Goal: Information Seeking & Learning: Get advice/opinions

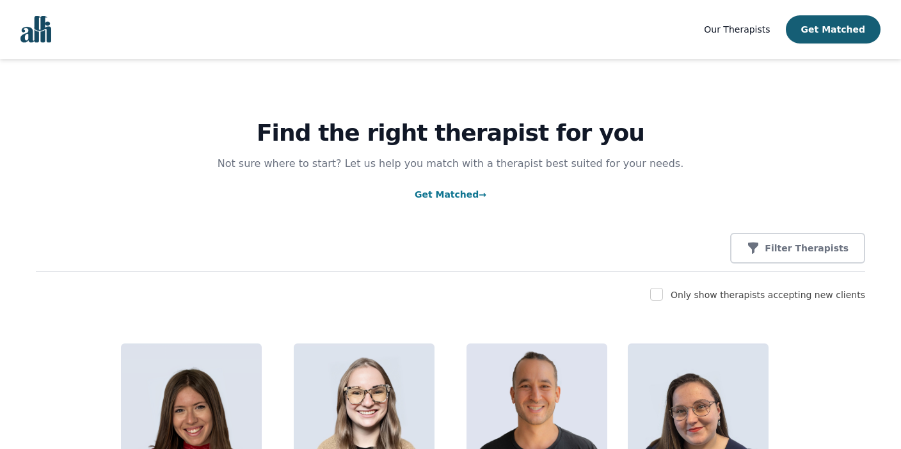
click at [789, 249] on p "Filter Therapists" at bounding box center [807, 248] width 84 height 13
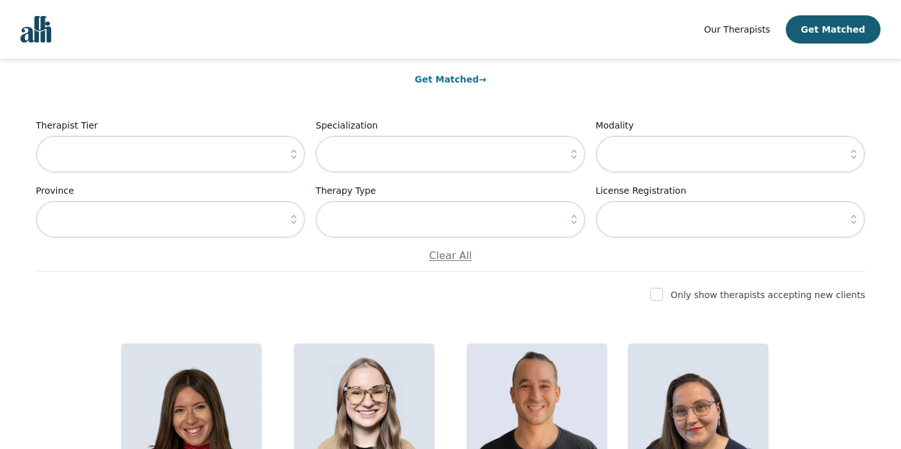
scroll to position [115, 0]
click at [663, 301] on input "checkbox" at bounding box center [656, 295] width 13 height 13
checkbox input "true"
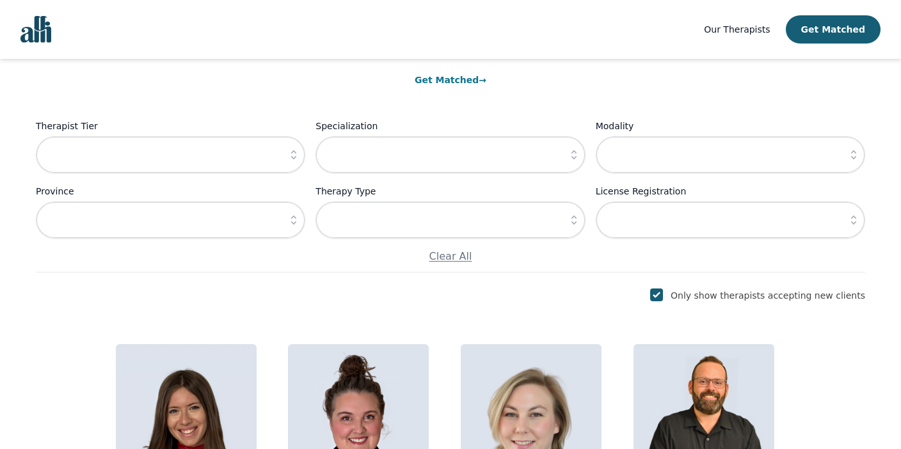
click at [570, 166] on button "button" at bounding box center [574, 154] width 23 height 37
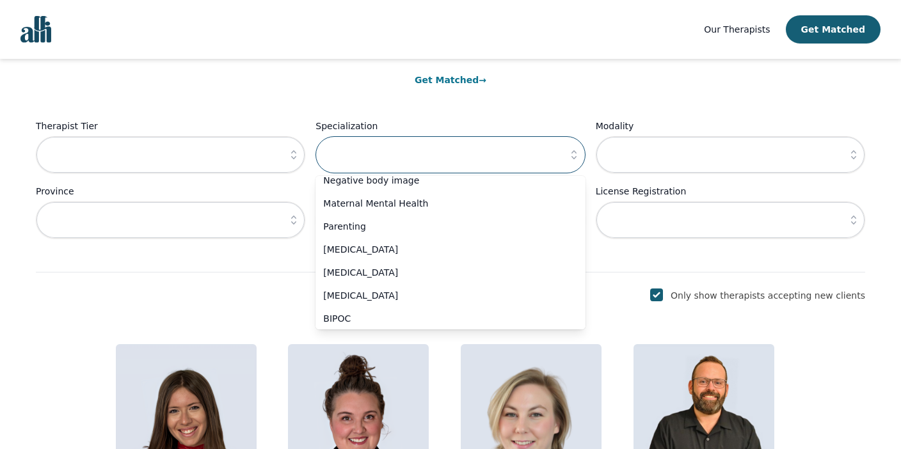
scroll to position [547, 0]
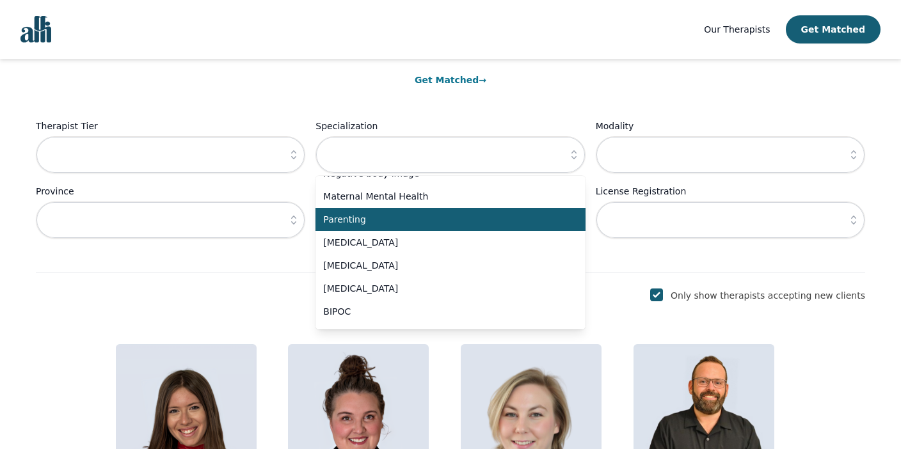
click at [422, 214] on span "Parenting" at bounding box center [442, 219] width 239 height 13
type input "Parenting"
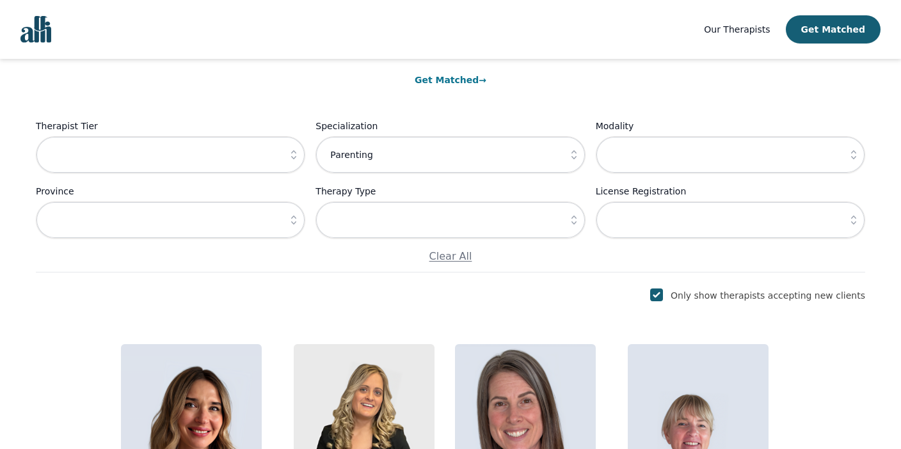
click at [591, 279] on div "Find the right therapist for you Not sure where to start? Let us help you match…" at bounding box center [450, 387] width 871 height 887
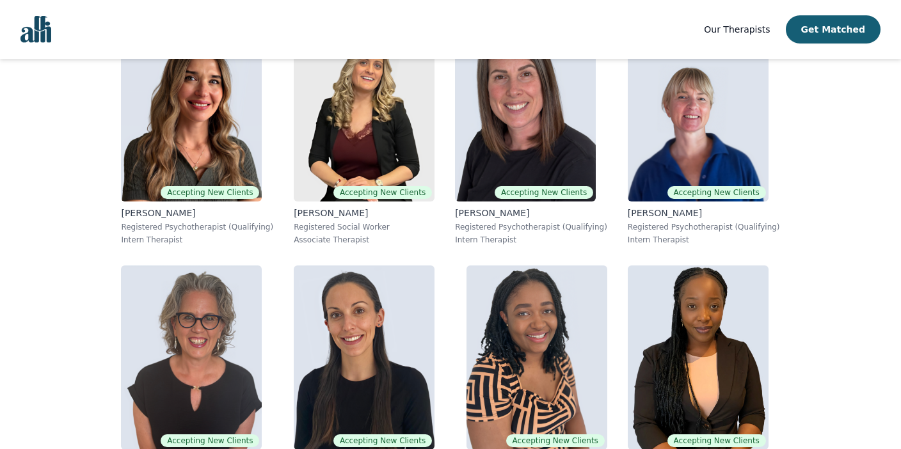
scroll to position [392, 0]
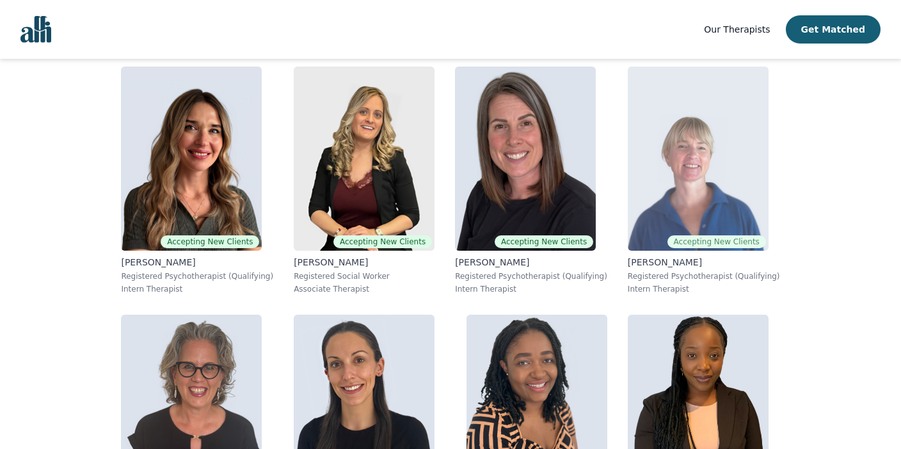
click at [646, 166] on img at bounding box center [698, 159] width 141 height 184
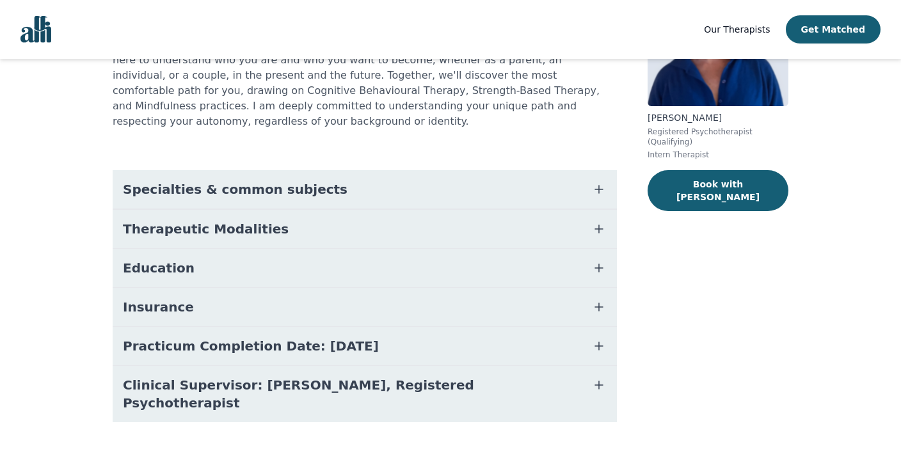
scroll to position [168, 0]
click at [343, 209] on button "Therapeutic Modalities" at bounding box center [365, 228] width 504 height 38
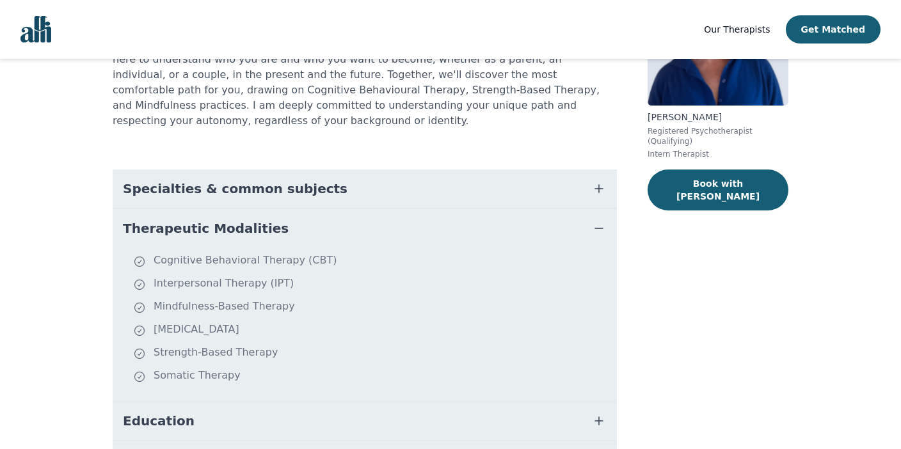
click at [343, 209] on button "Therapeutic Modalities" at bounding box center [365, 228] width 504 height 38
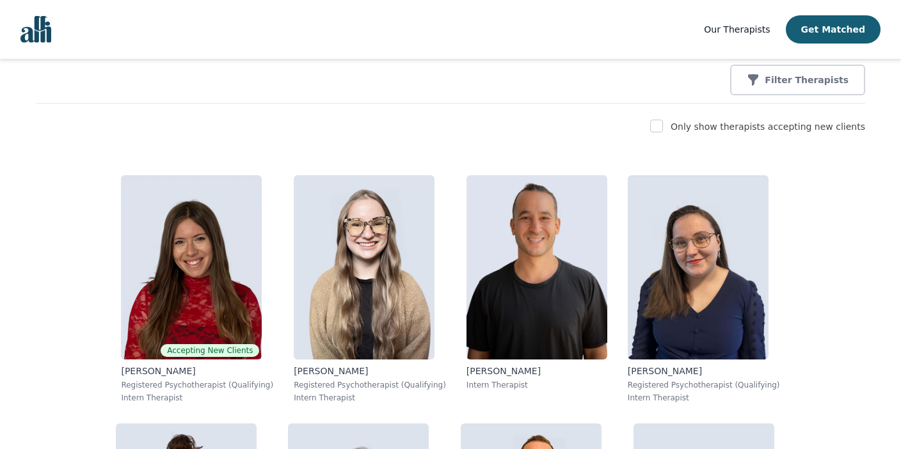
scroll to position [169, 0]
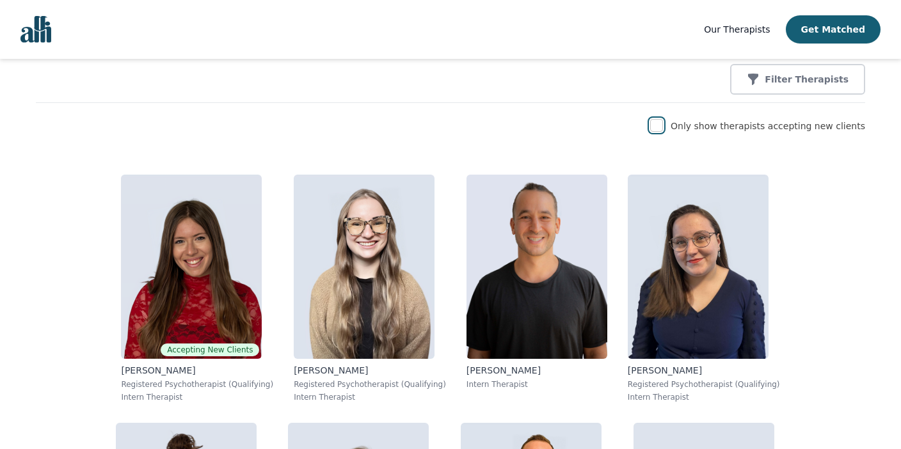
click at [663, 129] on input "checkbox" at bounding box center [656, 125] width 13 height 13
checkbox input "true"
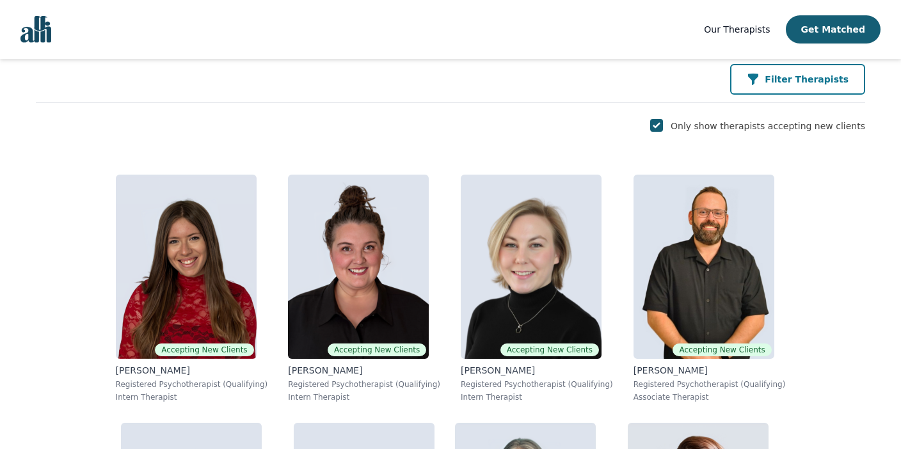
click at [798, 91] on button "Filter Therapists" at bounding box center [797, 79] width 135 height 31
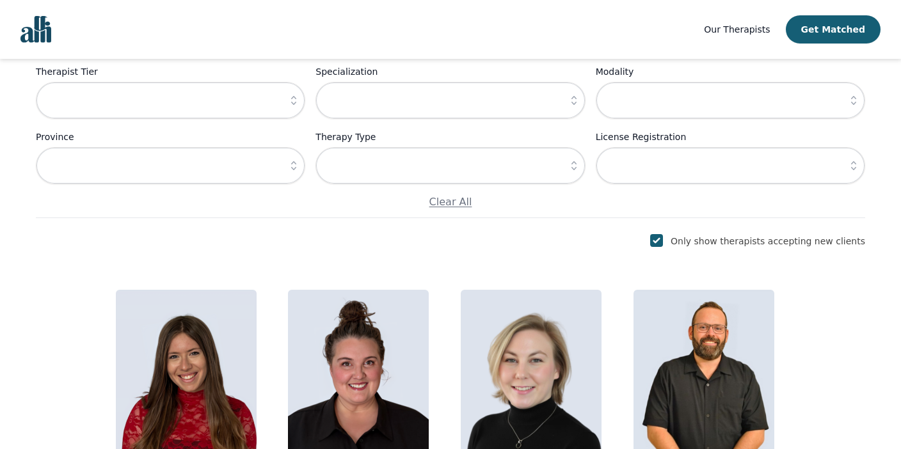
click at [566, 106] on button "button" at bounding box center [574, 100] width 23 height 37
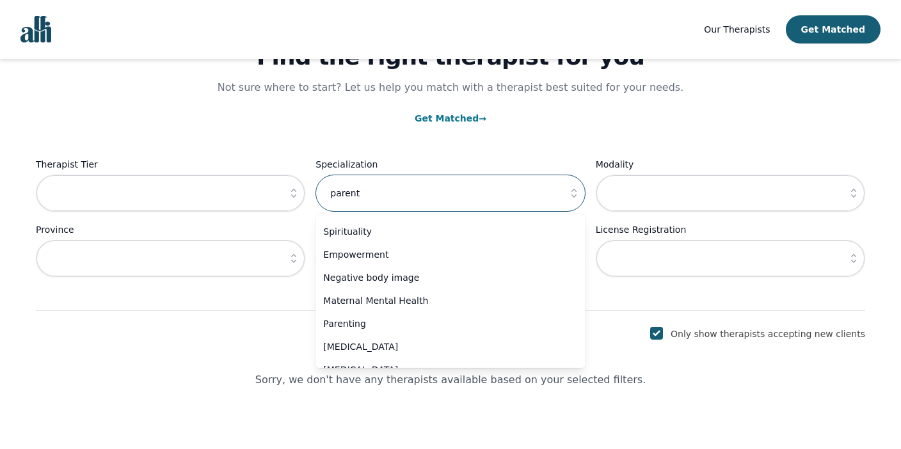
scroll to position [483, 0]
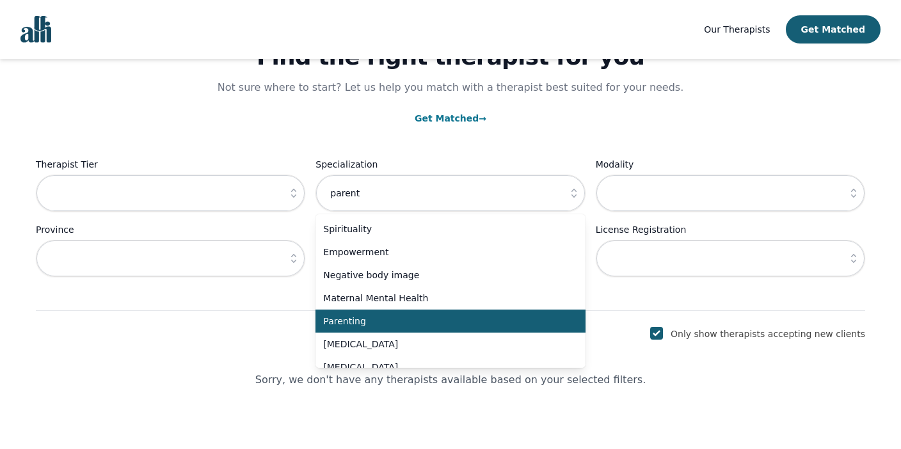
click at [428, 315] on span "Parenting" at bounding box center [442, 321] width 239 height 13
type input "Parenting"
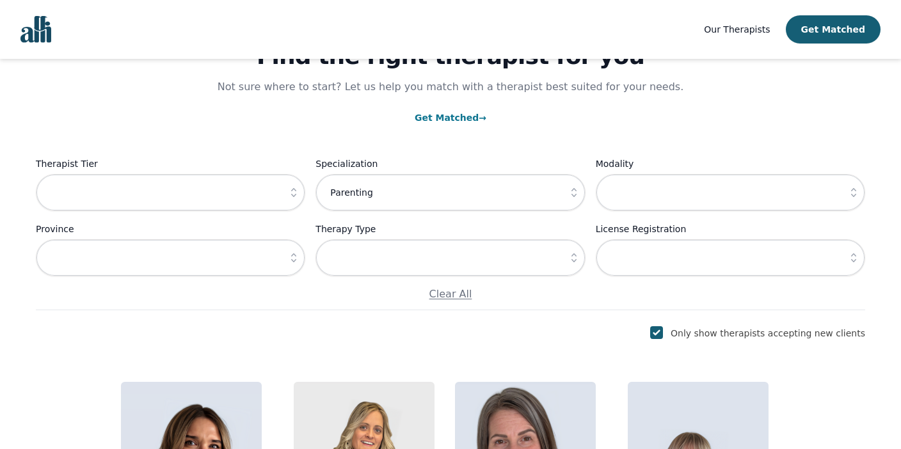
click at [600, 330] on div "Only show therapists accepting new clients" at bounding box center [451, 333] width 830 height 15
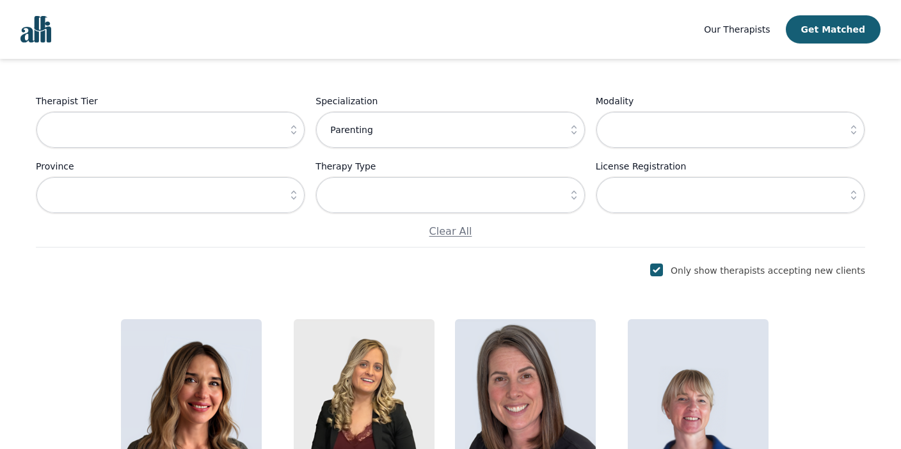
scroll to position [0, 0]
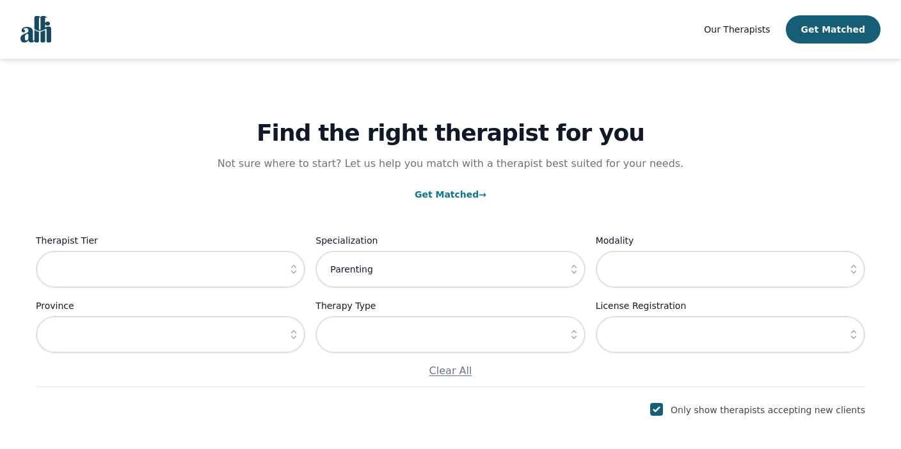
click at [846, 270] on button "button" at bounding box center [853, 269] width 23 height 37
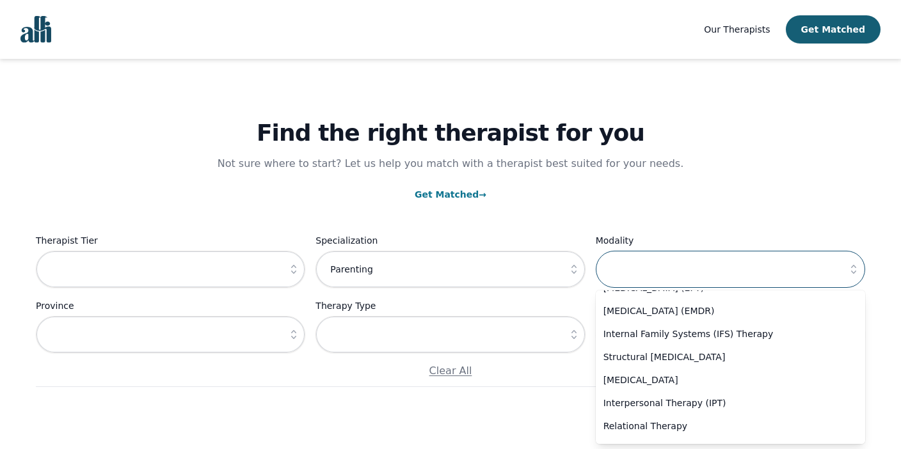
scroll to position [111, 0]
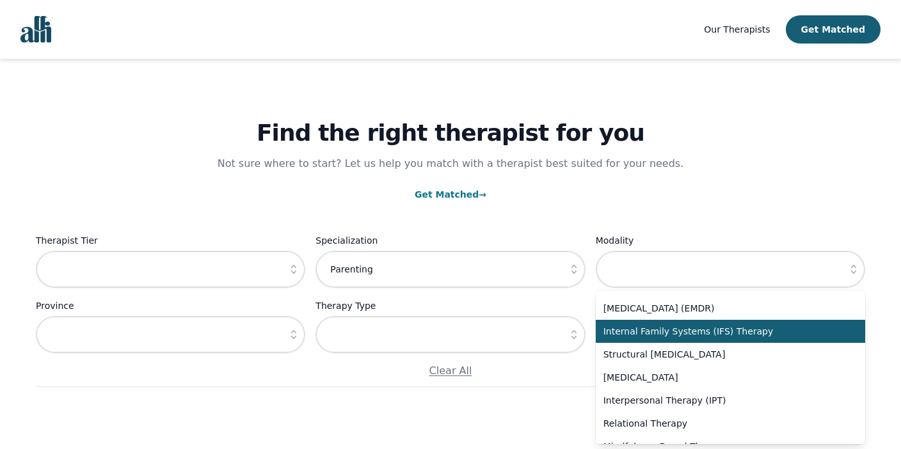
click at [793, 333] on span "Internal Family Systems (IFS) Therapy" at bounding box center [723, 331] width 239 height 13
type input "Internal Family Systems (IFS) Therapy"
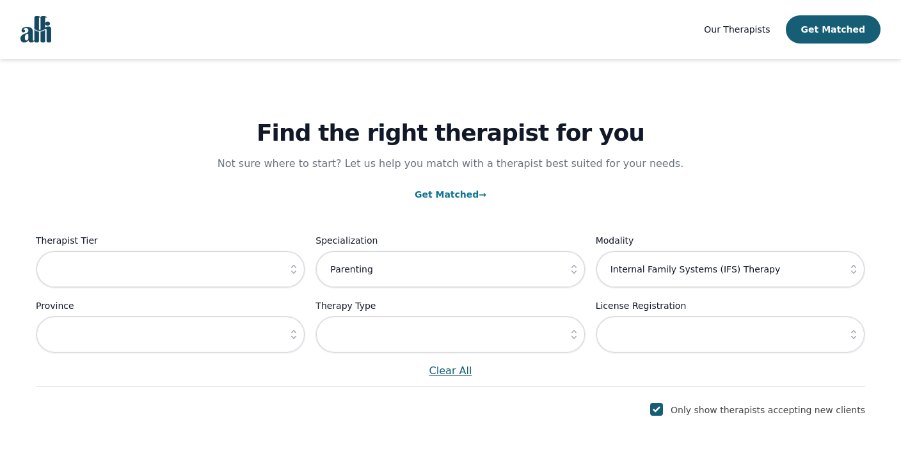
click at [590, 375] on p "Clear All" at bounding box center [451, 371] width 830 height 15
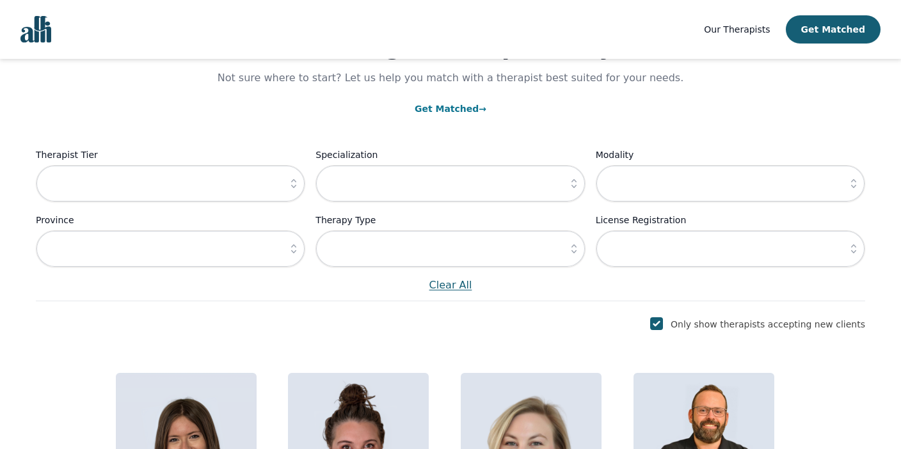
scroll to position [114, 0]
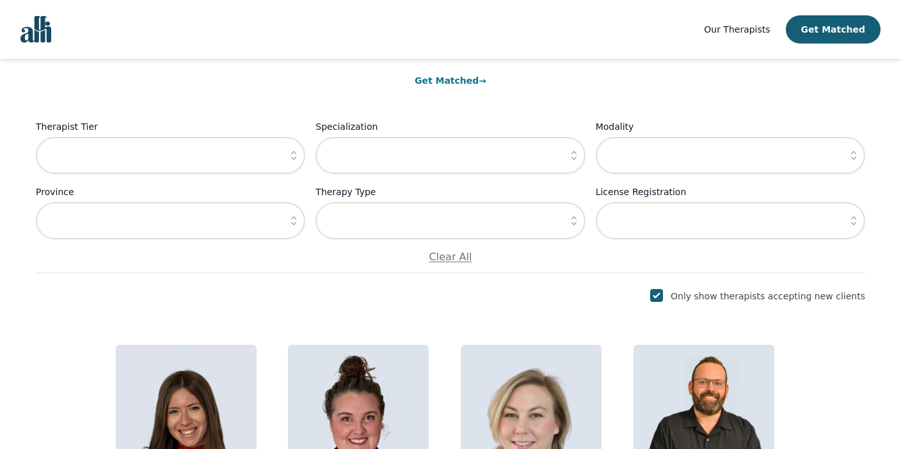
click at [574, 156] on icon "button" at bounding box center [574, 155] width 13 height 13
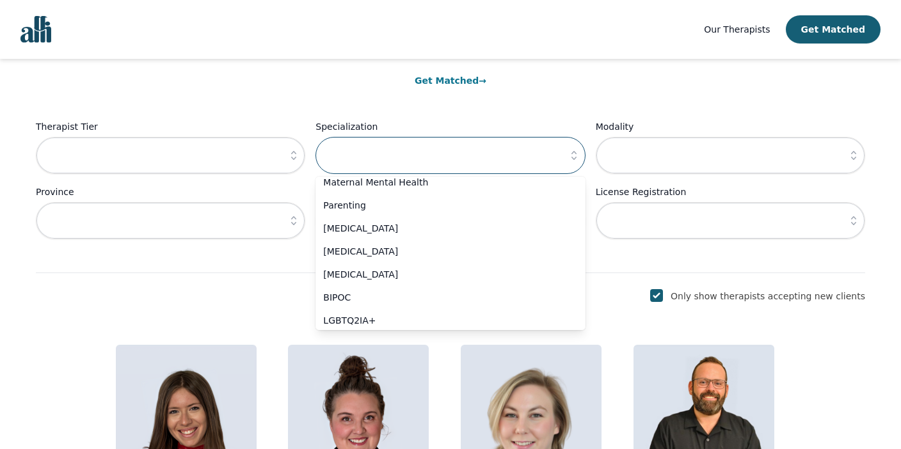
scroll to position [563, 0]
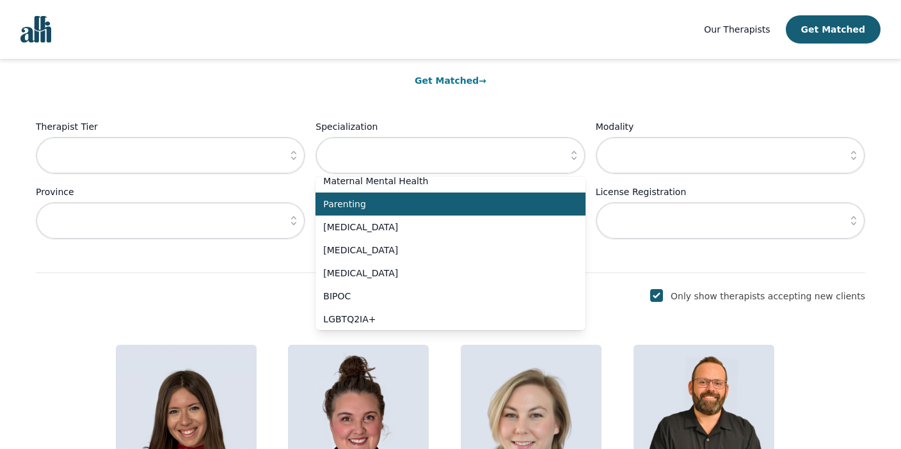
click at [498, 207] on span "Parenting" at bounding box center [442, 204] width 239 height 13
type input "Parenting"
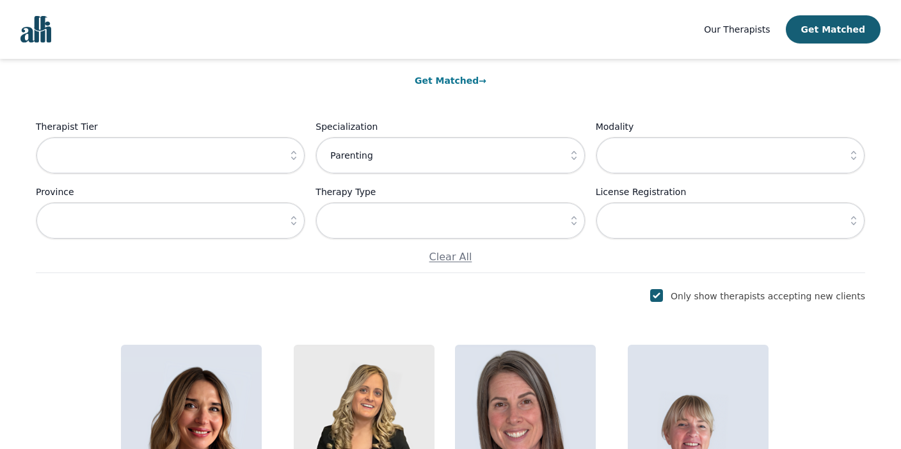
click at [847, 143] on button "button" at bounding box center [853, 155] width 23 height 37
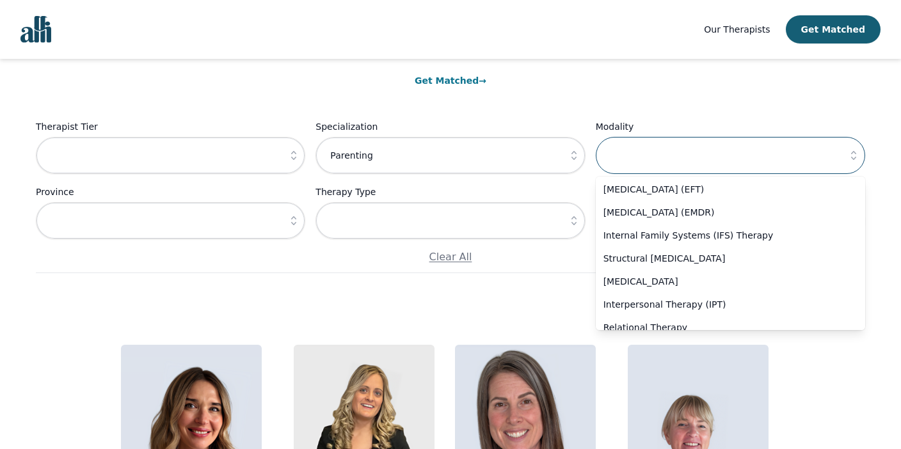
scroll to position [99, 0]
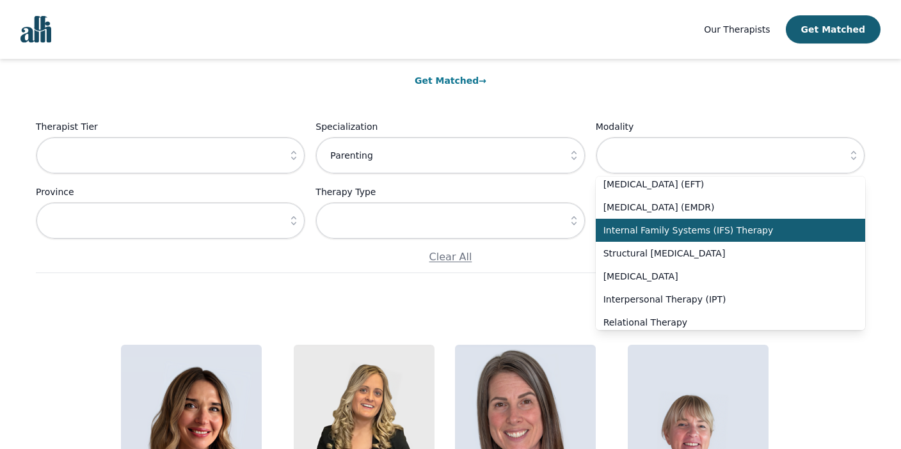
click at [723, 229] on span "Internal Family Systems (IFS) Therapy" at bounding box center [723, 230] width 239 height 13
type input "Internal Family Systems (IFS) Therapy"
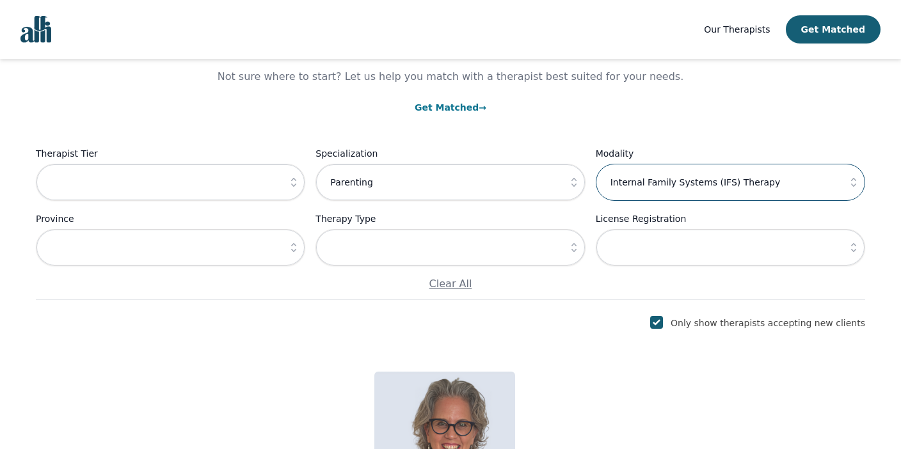
scroll to position [86, 0]
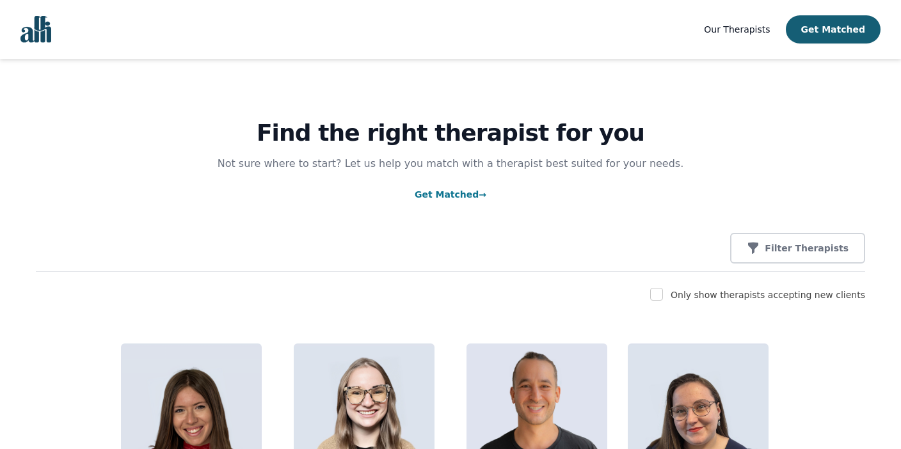
scroll to position [86, 0]
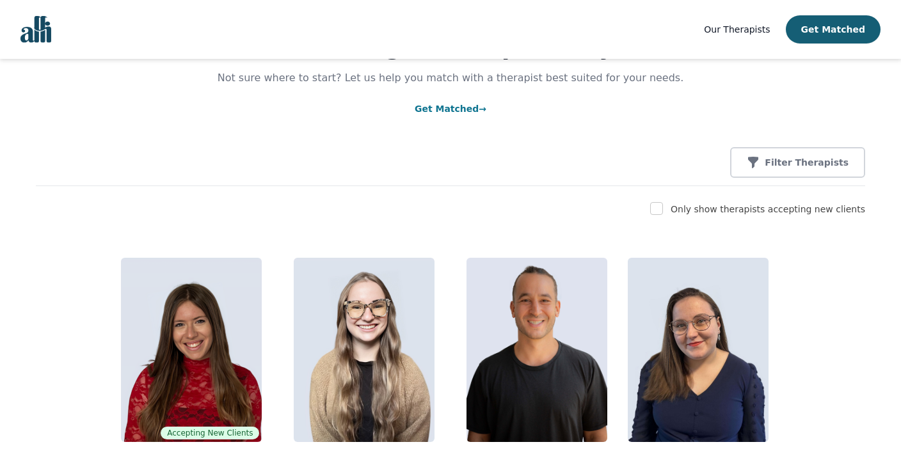
click at [790, 145] on div "Find the right therapist for you Not sure where to start? Let us help you match…" at bounding box center [451, 79] width 830 height 213
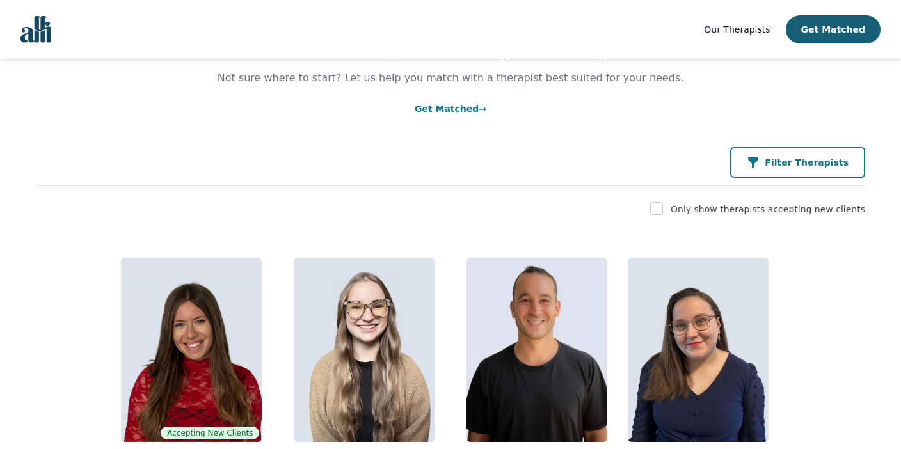
click at [788, 161] on p "Filter Therapists" at bounding box center [807, 162] width 84 height 13
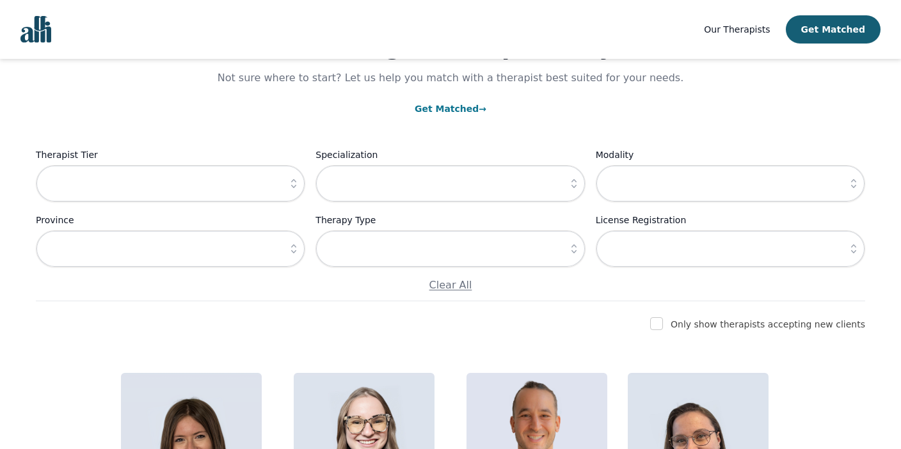
click at [572, 179] on icon "button" at bounding box center [574, 183] width 13 height 13
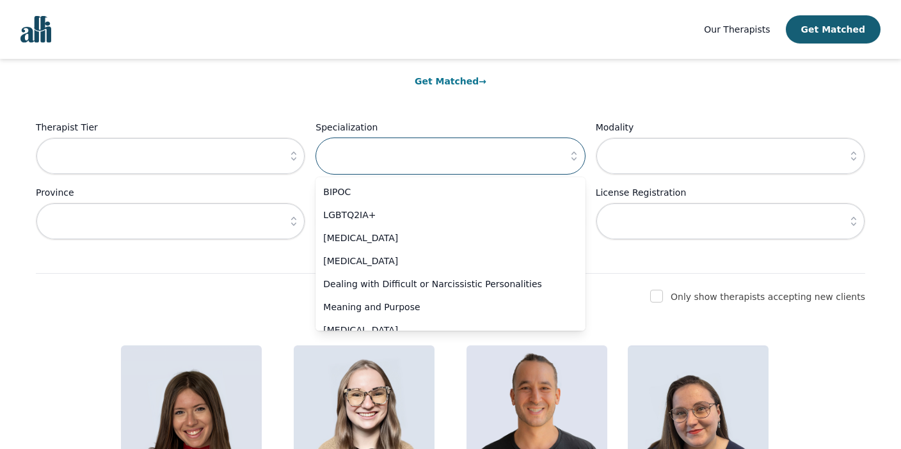
scroll to position [643, 0]
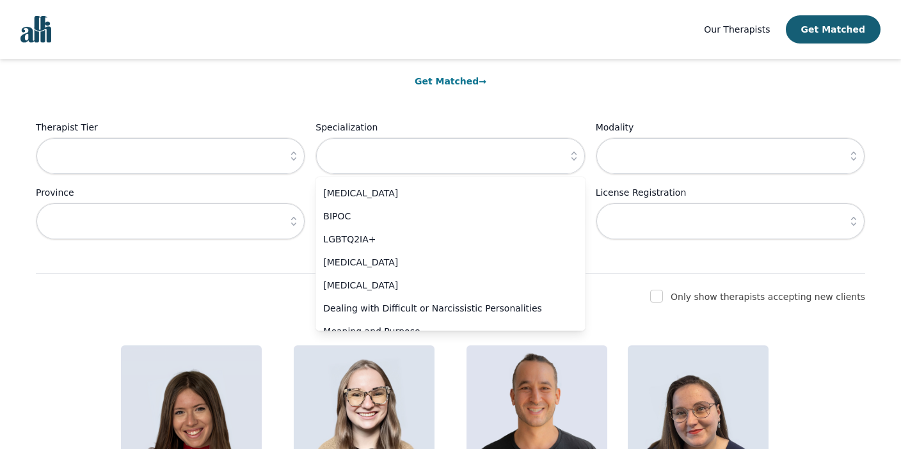
click at [849, 153] on icon "button" at bounding box center [853, 156] width 13 height 13
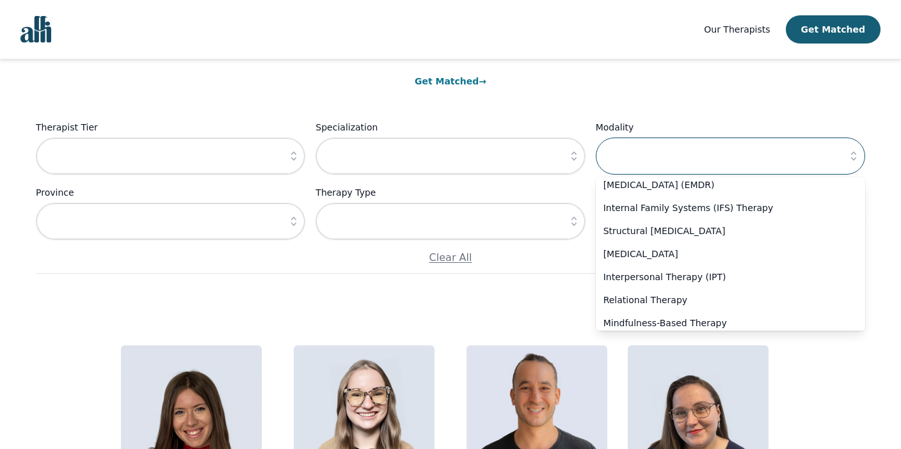
scroll to position [122, 0]
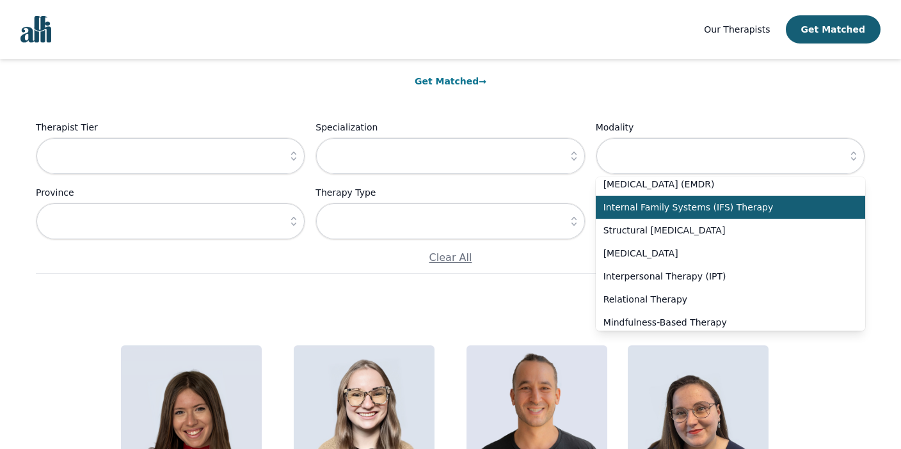
click at [754, 203] on span "Internal Family Systems (IFS) Therapy" at bounding box center [723, 207] width 239 height 13
type input "Internal Family Systems (IFS) Therapy"
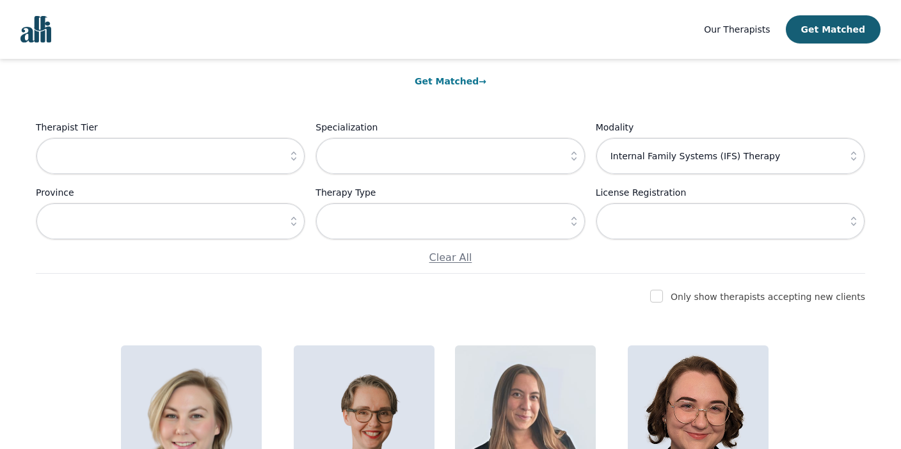
click at [599, 269] on div "Find the right therapist for you Not sure where to start? Let us help you match…" at bounding box center [451, 110] width 830 height 328
click at [663, 296] on input "checkbox" at bounding box center [656, 296] width 13 height 13
checkbox input "true"
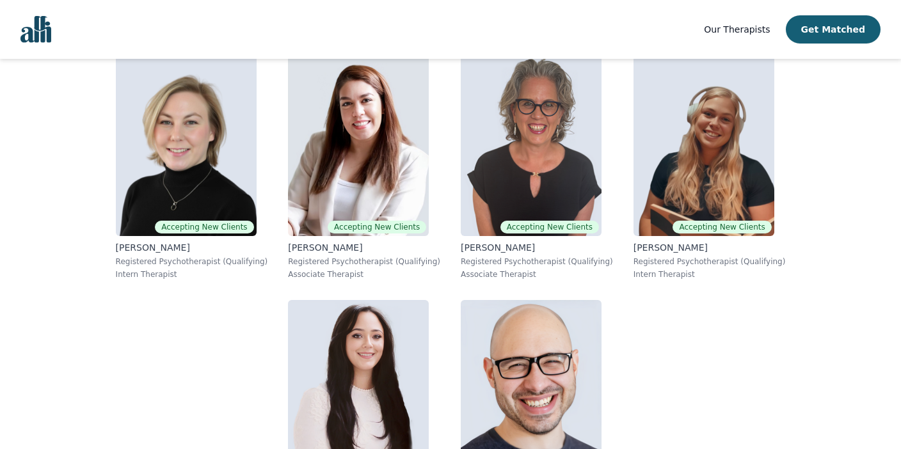
scroll to position [406, 0]
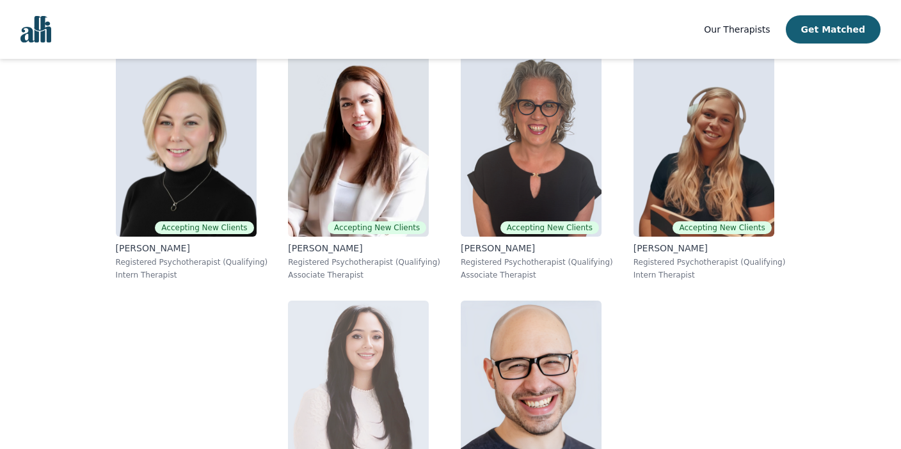
click at [429, 301] on img at bounding box center [358, 393] width 141 height 184
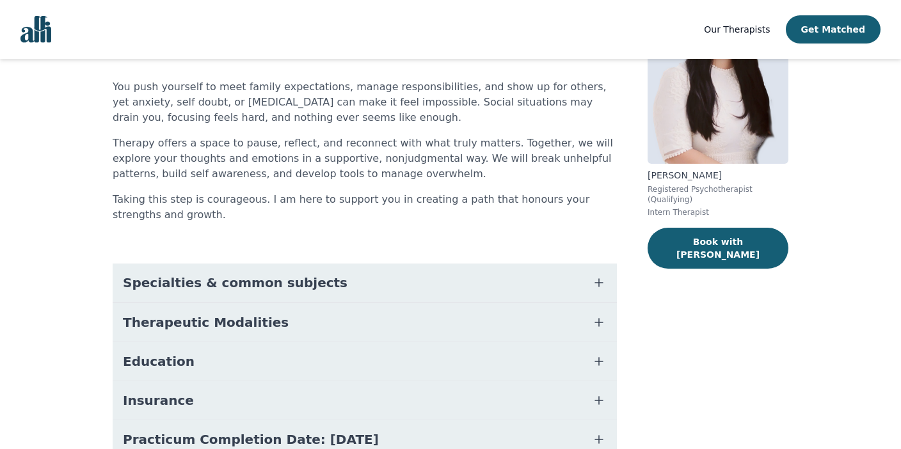
scroll to position [143, 0]
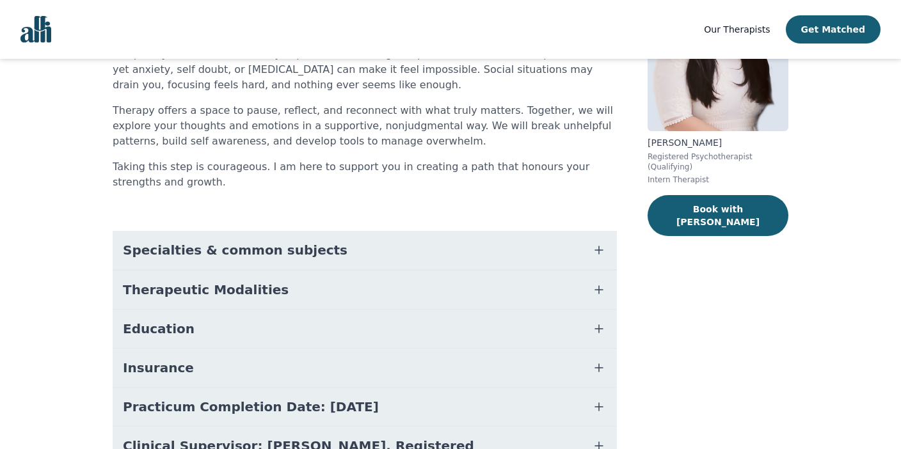
click at [405, 258] on button "Specialties & common subjects" at bounding box center [365, 250] width 504 height 38
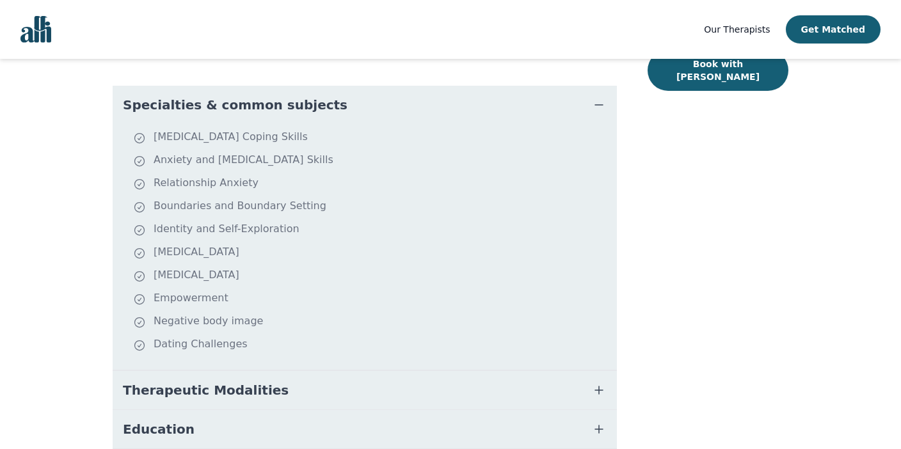
click at [358, 103] on button "Specialties & common subjects" at bounding box center [365, 105] width 504 height 38
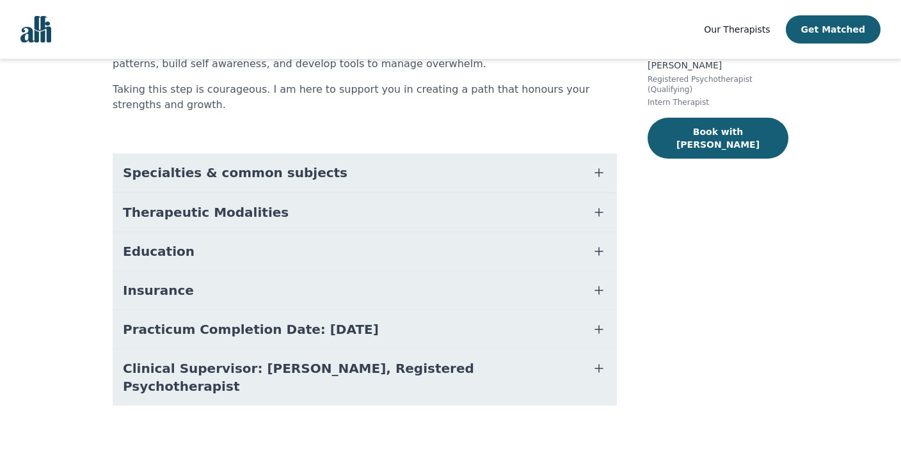
scroll to position [0, 0]
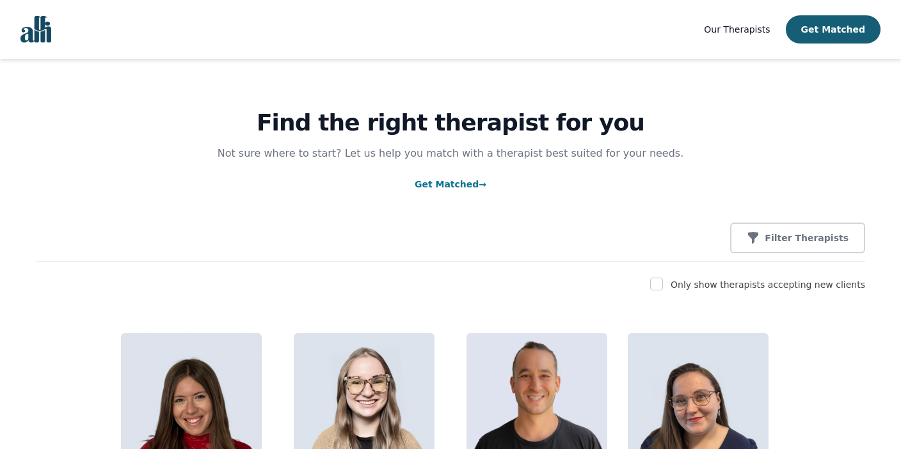
scroll to position [12, 0]
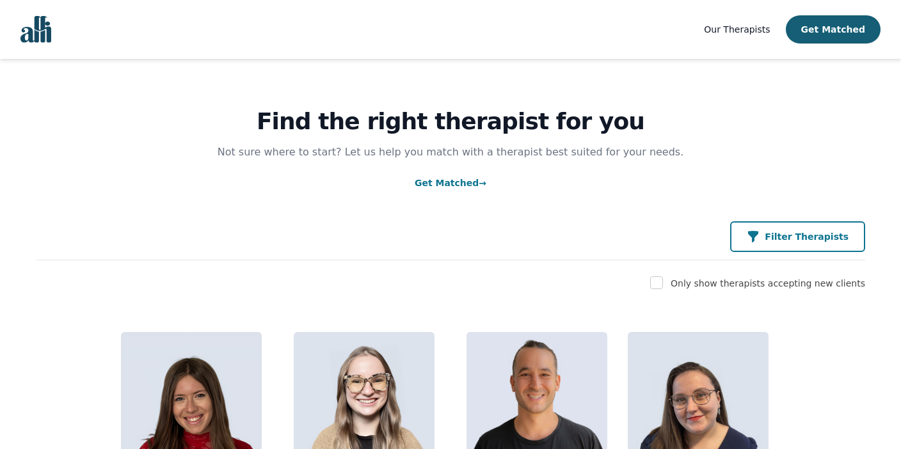
click at [794, 244] on button "Filter Therapists" at bounding box center [797, 236] width 135 height 31
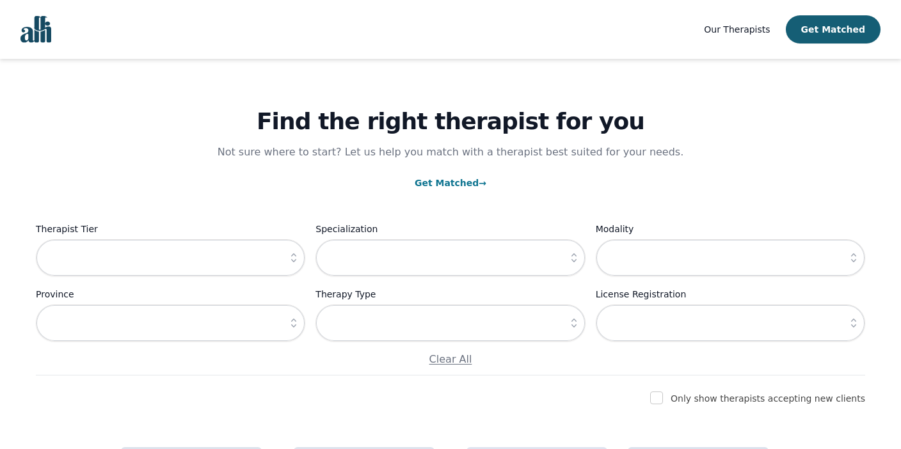
click at [858, 257] on icon "button" at bounding box center [853, 258] width 13 height 13
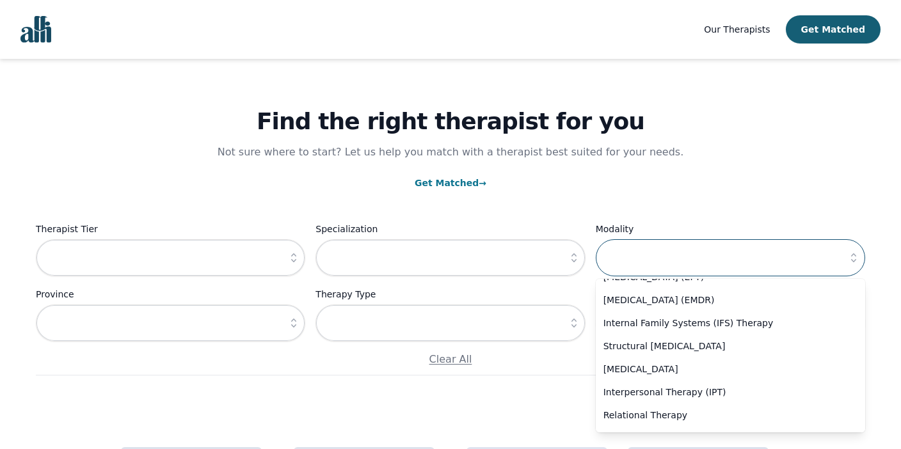
scroll to position [109, 0]
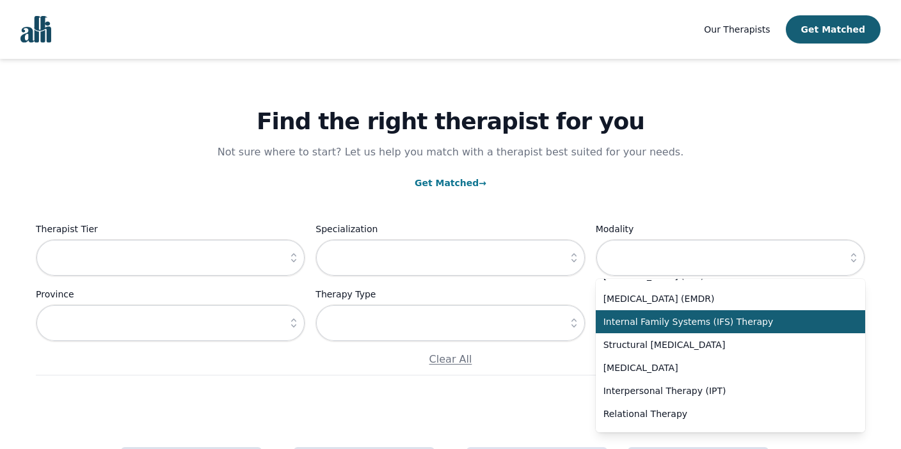
click at [766, 321] on span "Internal Family Systems (IFS) Therapy" at bounding box center [723, 322] width 239 height 13
type input "Internal Family Systems (IFS) Therapy"
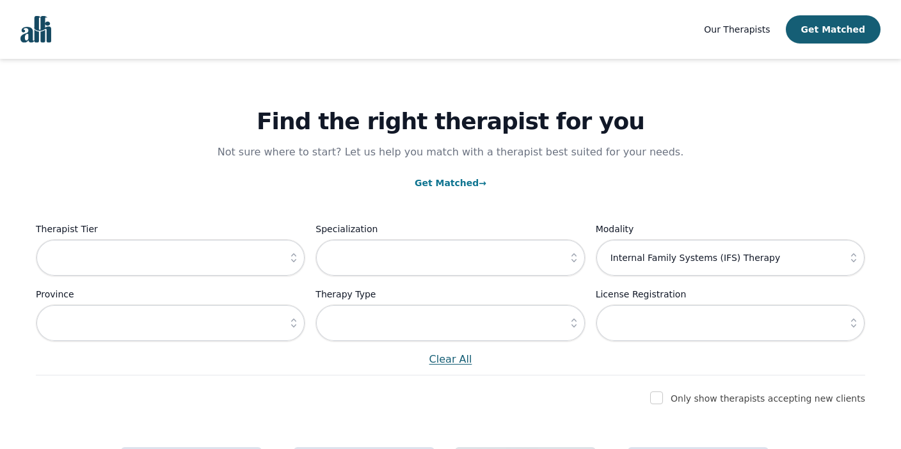
click at [659, 367] on p "Clear All" at bounding box center [451, 359] width 830 height 15
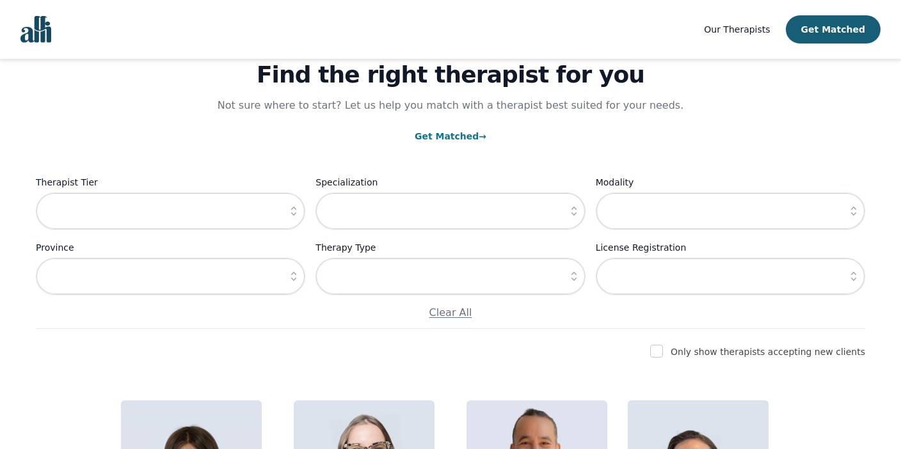
scroll to position [0, 0]
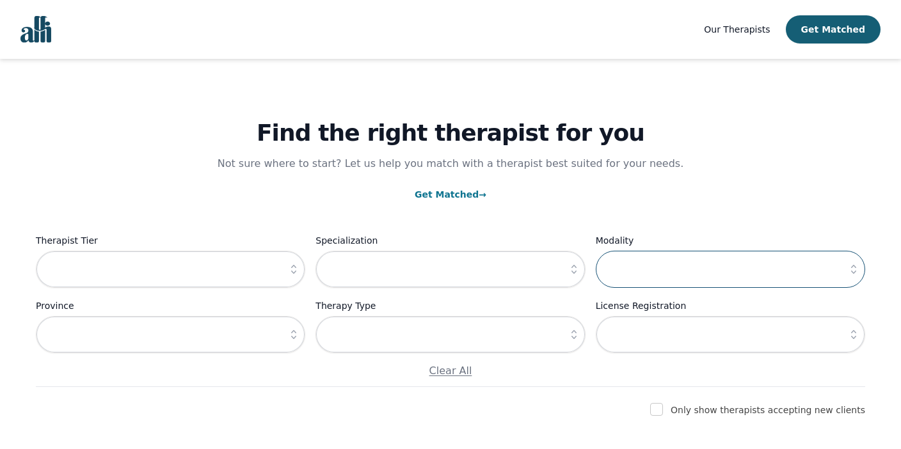
click at [716, 269] on input "text" at bounding box center [730, 269] width 269 height 37
click at [852, 274] on icon "button" at bounding box center [853, 269] width 13 height 13
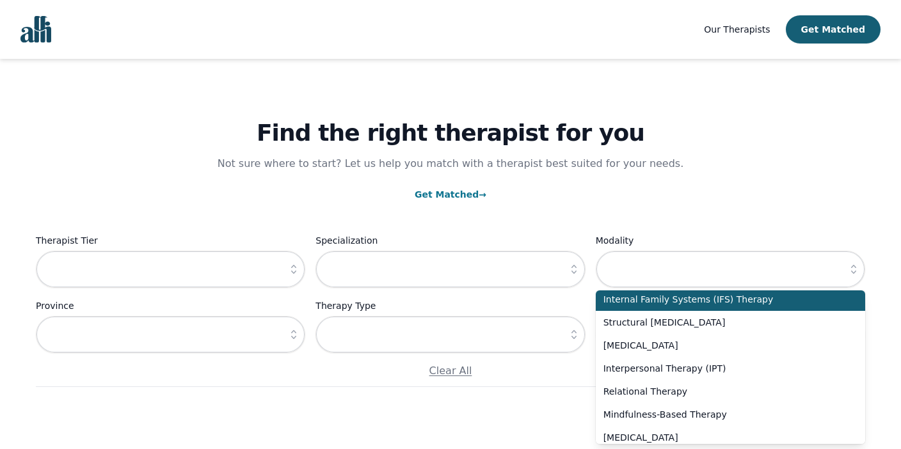
scroll to position [141, 0]
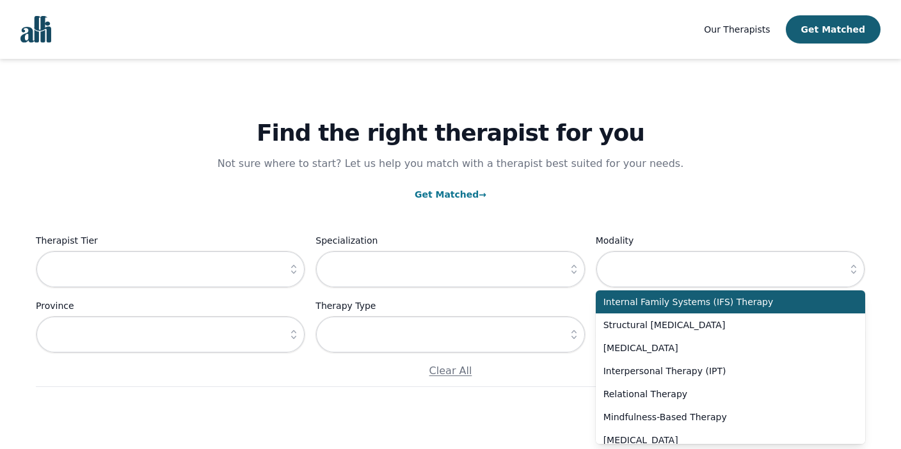
click at [727, 301] on span "Internal Family Systems (IFS) Therapy" at bounding box center [723, 302] width 239 height 13
type input "Internal Family Systems (IFS) Therapy"
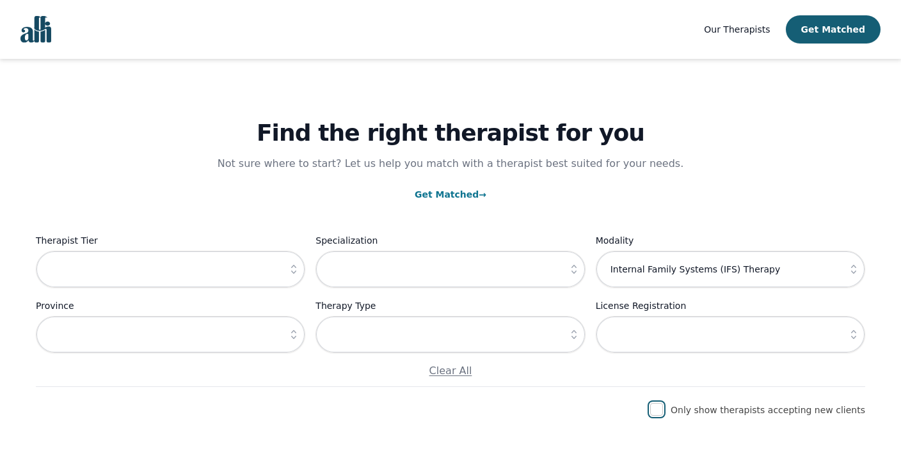
click at [663, 410] on input "checkbox" at bounding box center [656, 409] width 13 height 13
checkbox input "true"
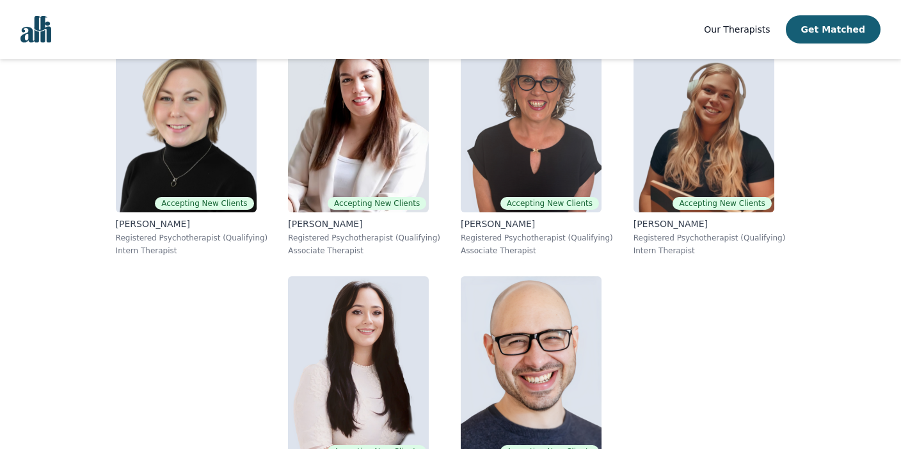
scroll to position [440, 0]
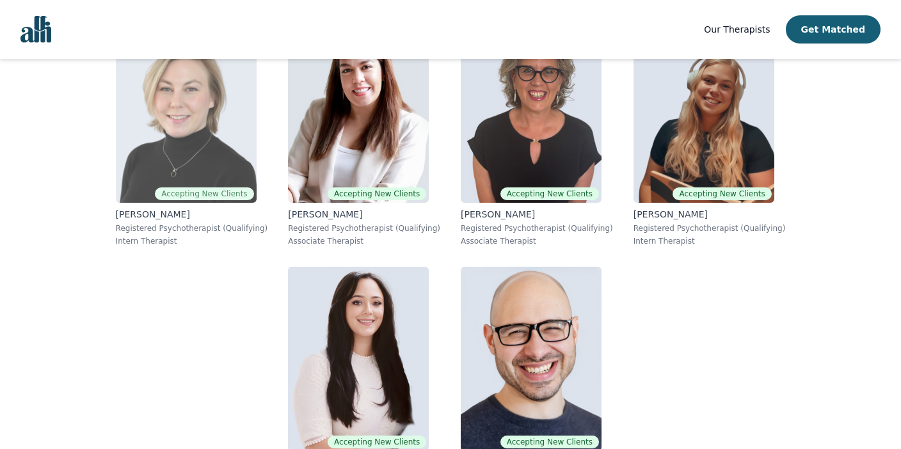
click at [116, 186] on img at bounding box center [186, 111] width 141 height 184
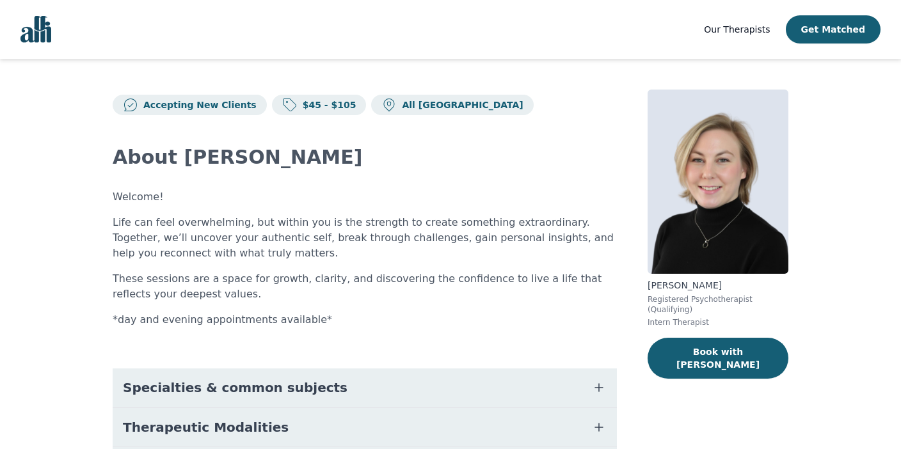
scroll to position [120, 0]
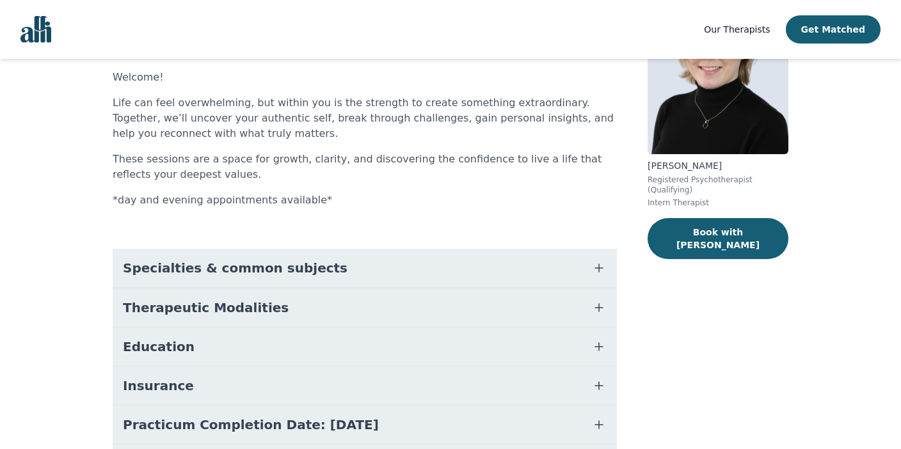
click at [337, 268] on button "Specialties & common subjects" at bounding box center [365, 268] width 504 height 38
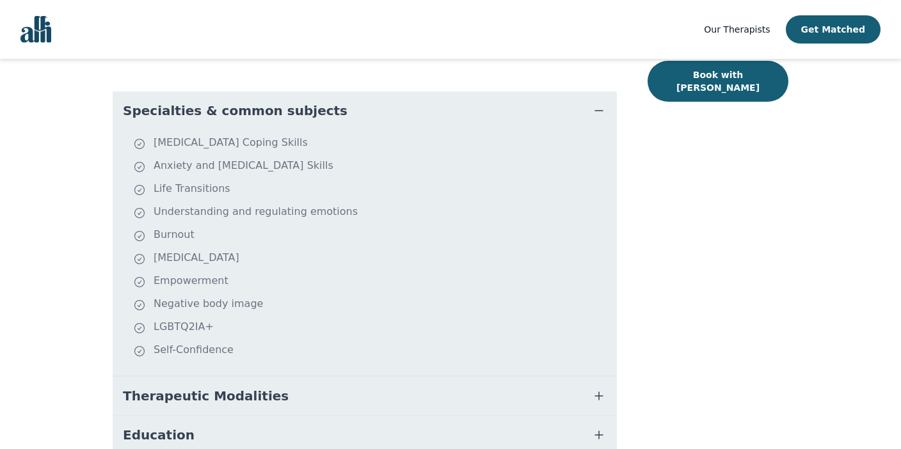
click at [326, 107] on button "Specialties & common subjects" at bounding box center [365, 111] width 504 height 38
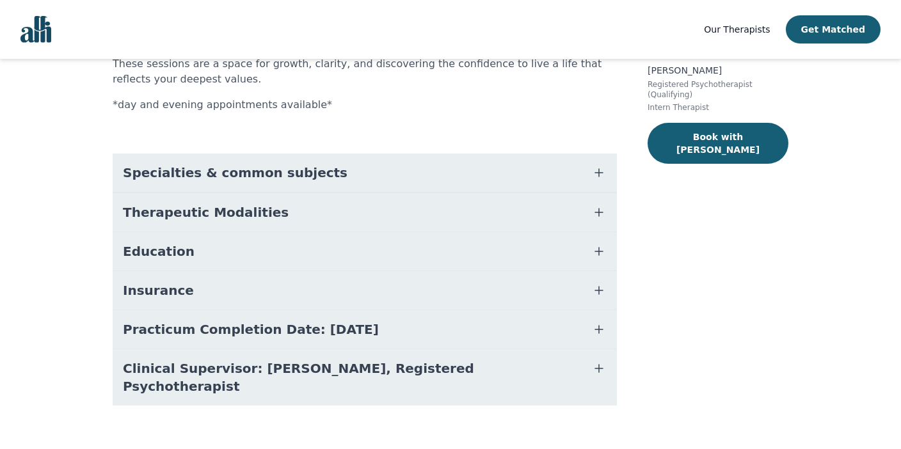
click at [292, 216] on button "Therapeutic Modalities" at bounding box center [365, 212] width 504 height 38
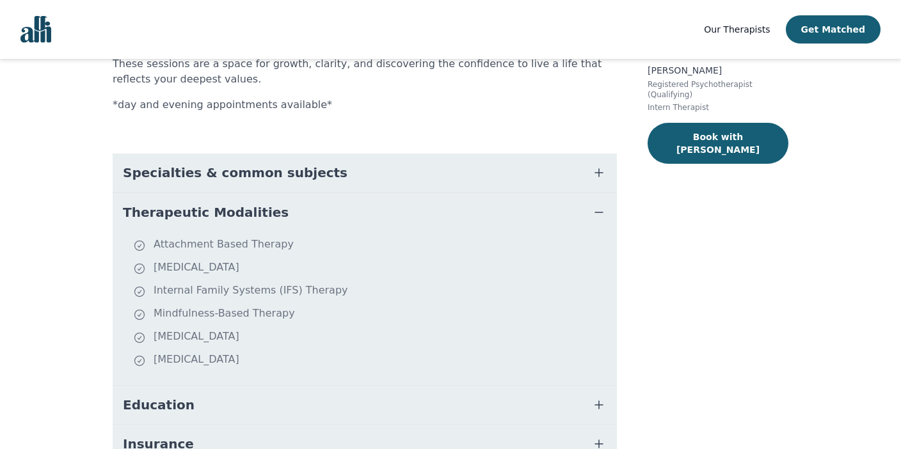
click at [292, 216] on button "Therapeutic Modalities" at bounding box center [365, 212] width 504 height 38
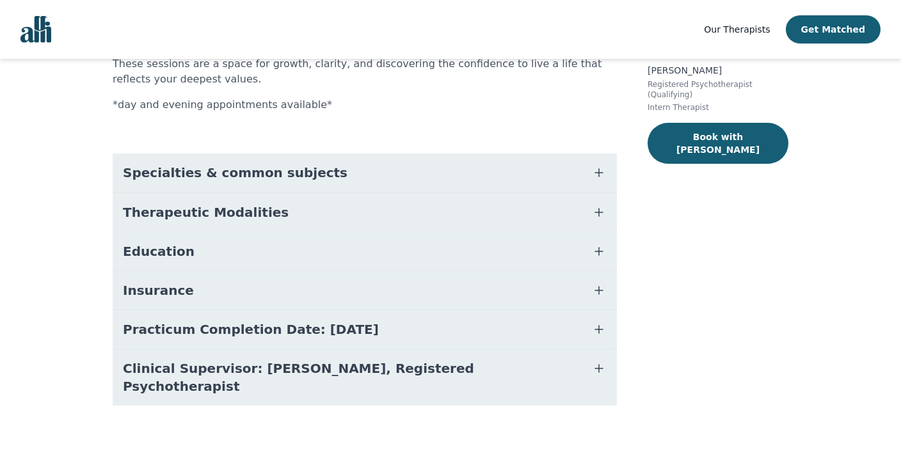
scroll to position [0, 0]
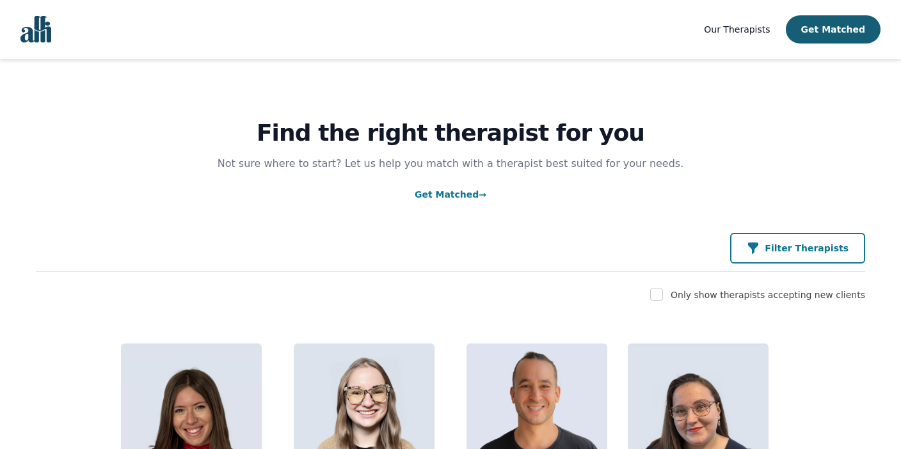
click at [803, 245] on p "Filter Therapists" at bounding box center [807, 248] width 84 height 13
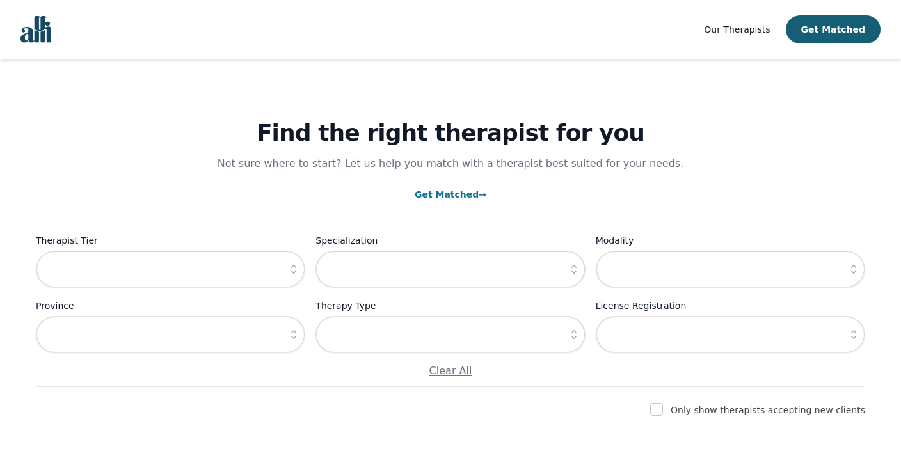
click at [851, 271] on icon "button" at bounding box center [853, 269] width 13 height 13
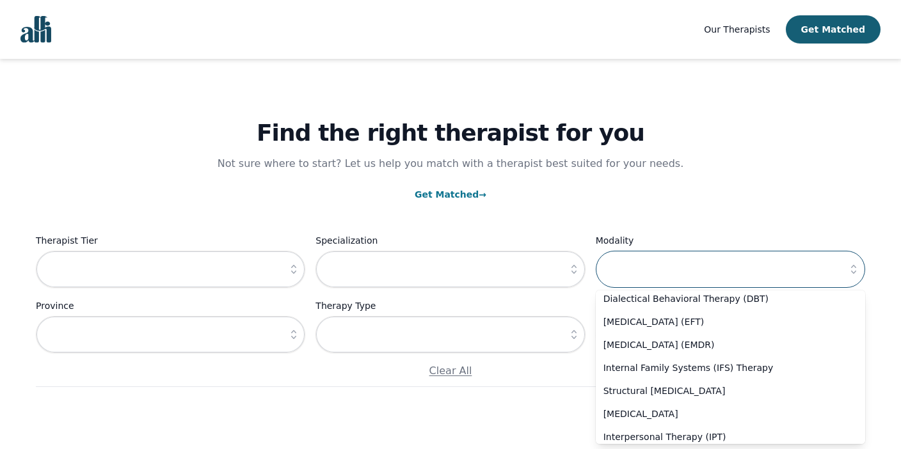
scroll to position [113, 0]
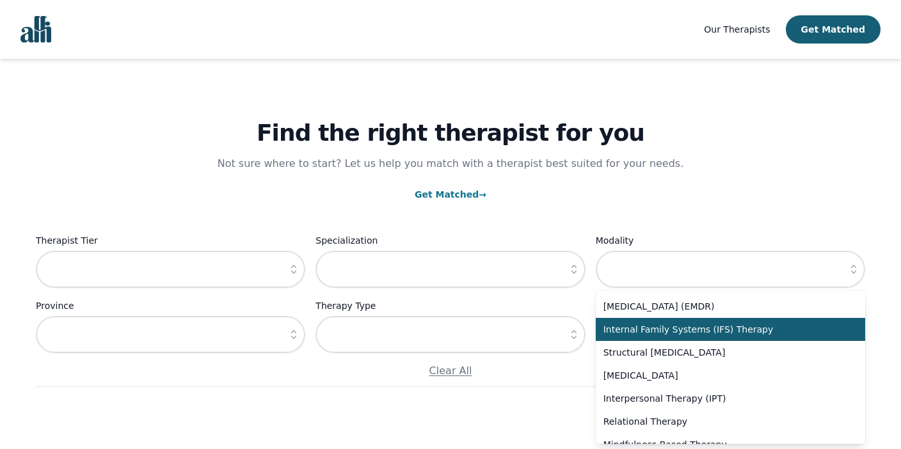
click at [751, 333] on span "Internal Family Systems (IFS) Therapy" at bounding box center [723, 329] width 239 height 13
type input "Internal Family Systems (IFS) Therapy"
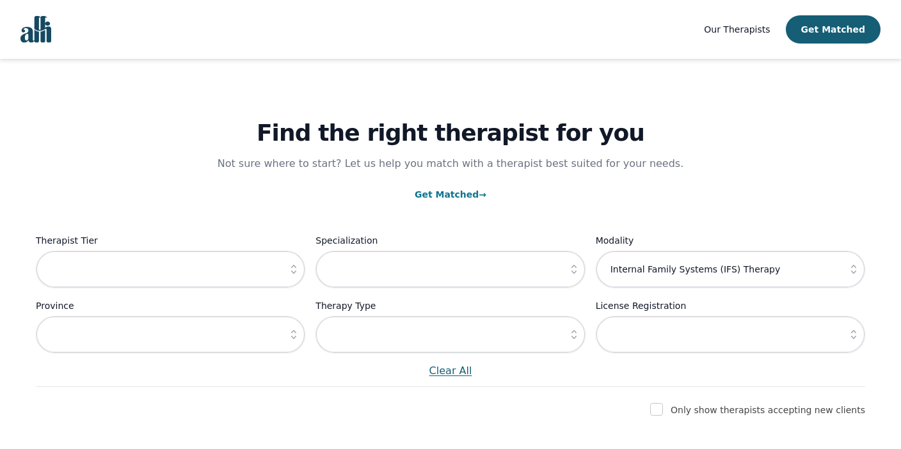
click at [592, 369] on p "Clear All" at bounding box center [451, 371] width 830 height 15
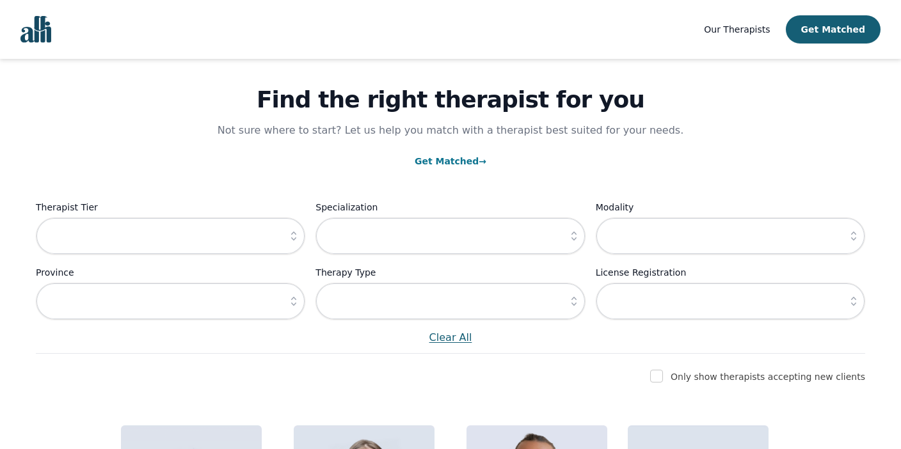
scroll to position [46, 0]
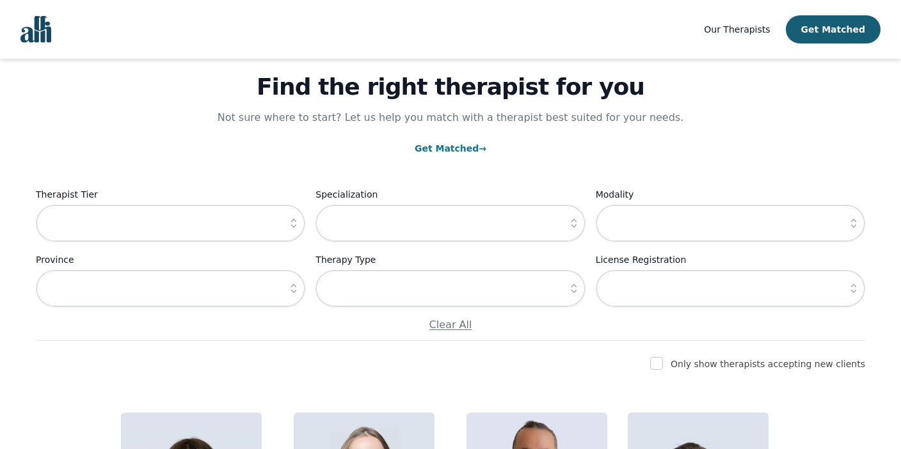
click at [862, 221] on button "button" at bounding box center [853, 223] width 23 height 37
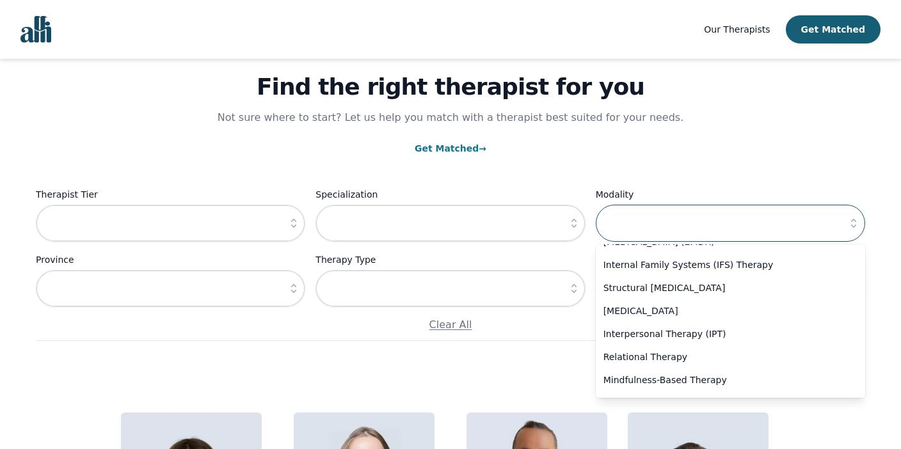
scroll to position [132, 0]
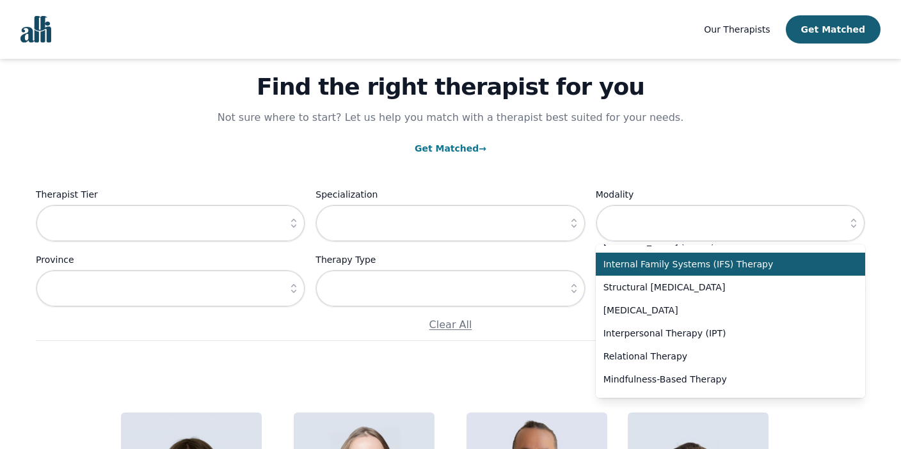
click at [716, 261] on span "Internal Family Systems (IFS) Therapy" at bounding box center [723, 264] width 239 height 13
type input "Internal Family Systems (IFS) Therapy"
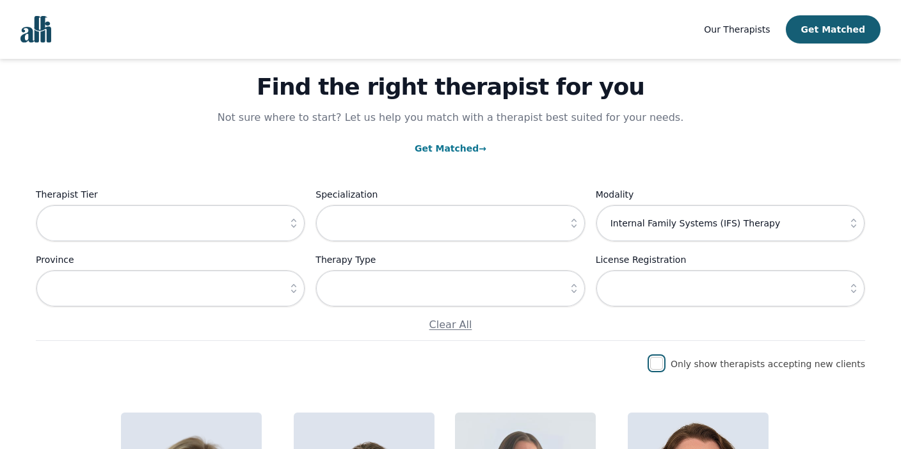
click at [663, 366] on input "checkbox" at bounding box center [656, 363] width 13 height 13
checkbox input "true"
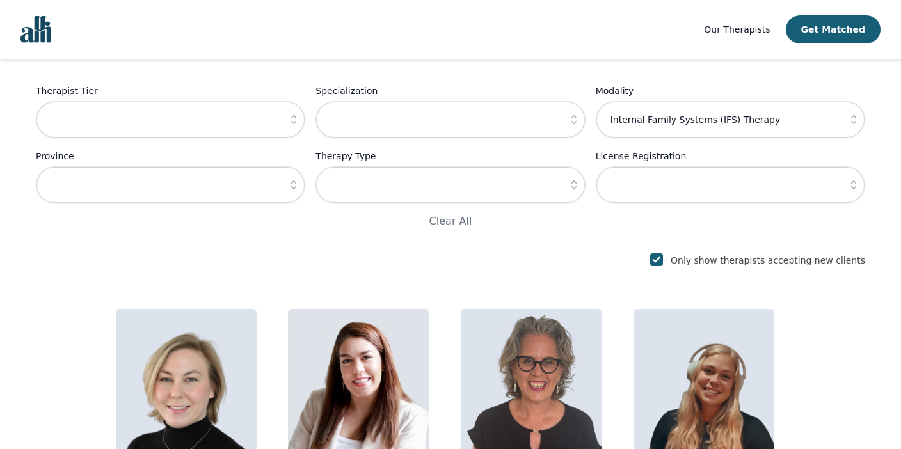
scroll to position [145, 0]
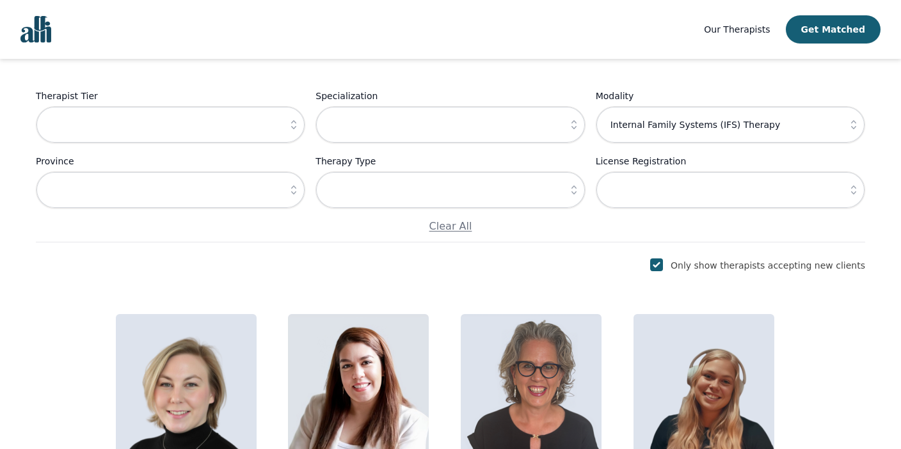
click at [847, 121] on button "button" at bounding box center [853, 124] width 23 height 37
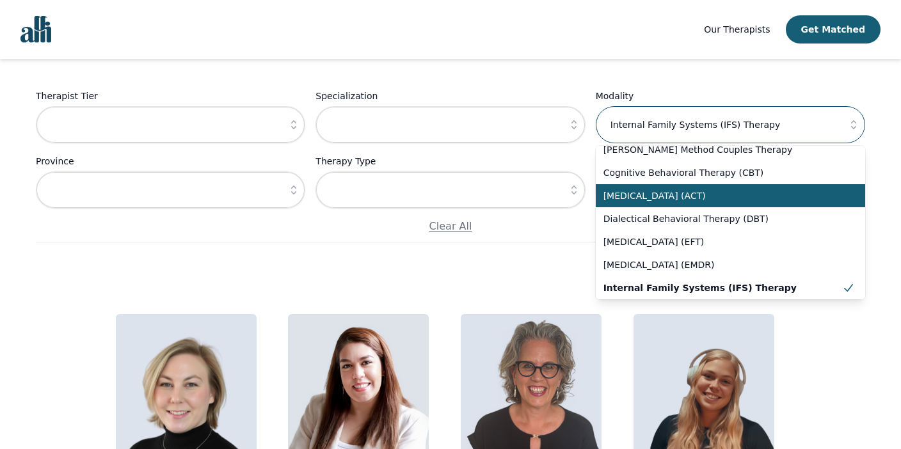
scroll to position [0, 0]
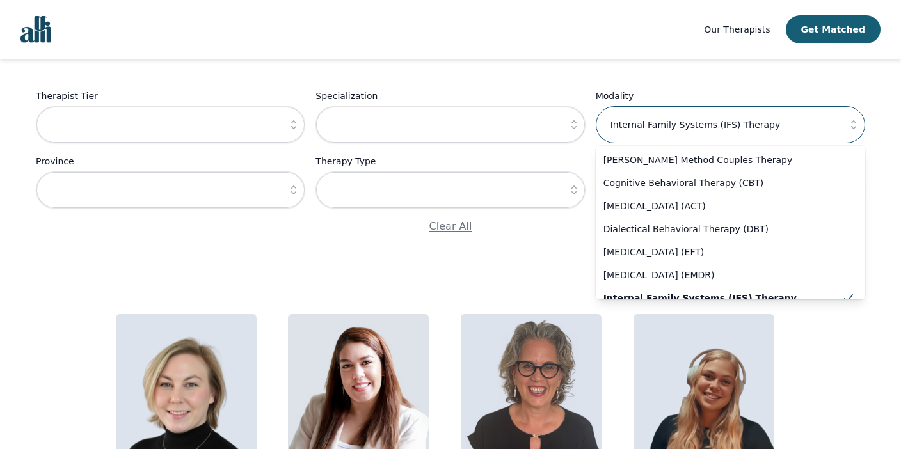
click at [769, 127] on input "Internal Family Systems (IFS) Therapy" at bounding box center [730, 124] width 269 height 37
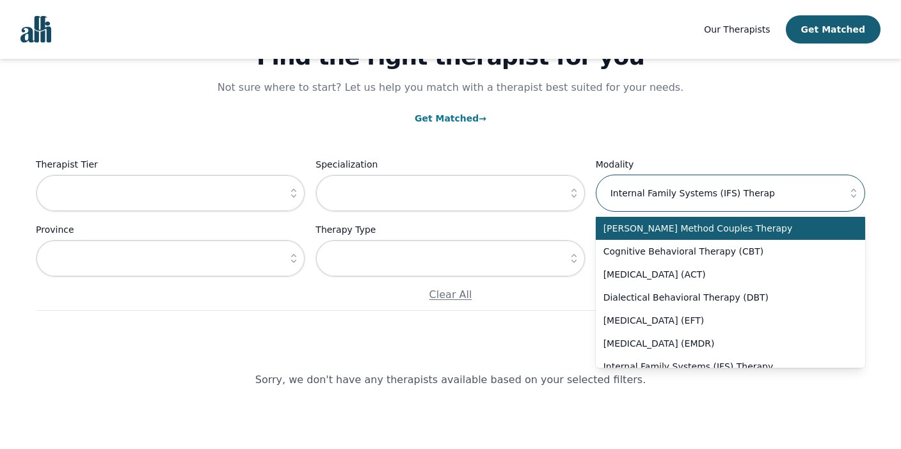
type input "Internal Family Systems (IFS) Therap"
click at [749, 89] on div "Find the right therapist for you Not sure where to start? Let us help you match…" at bounding box center [451, 147] width 830 height 328
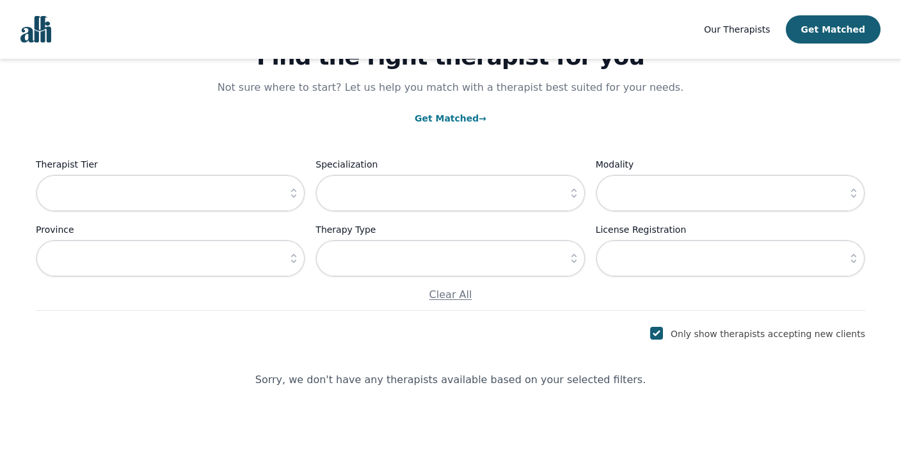
click at [575, 184] on button "button" at bounding box center [574, 193] width 23 height 37
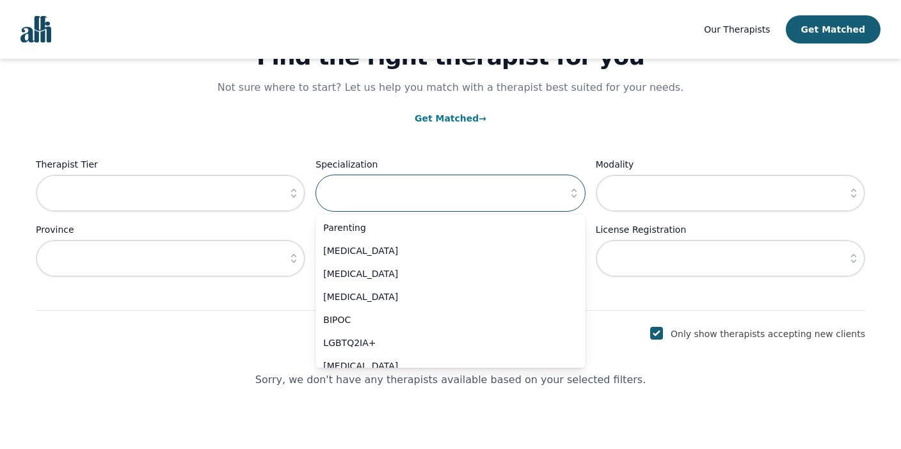
scroll to position [549, 0]
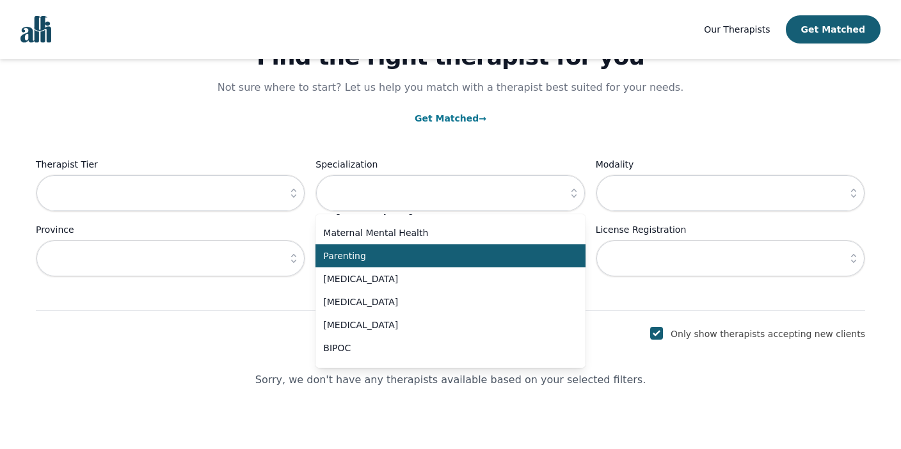
click at [425, 250] on span "Parenting" at bounding box center [442, 256] width 239 height 13
type input "Parenting"
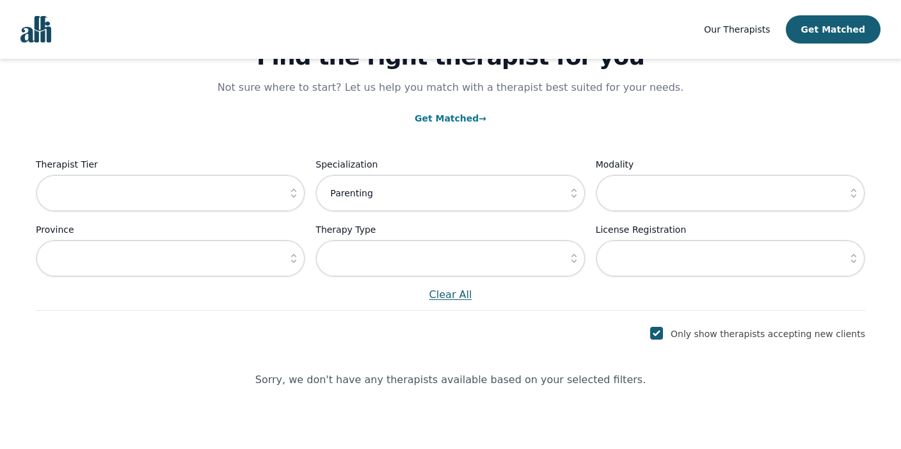
click at [577, 290] on p "Clear All" at bounding box center [451, 294] width 830 height 15
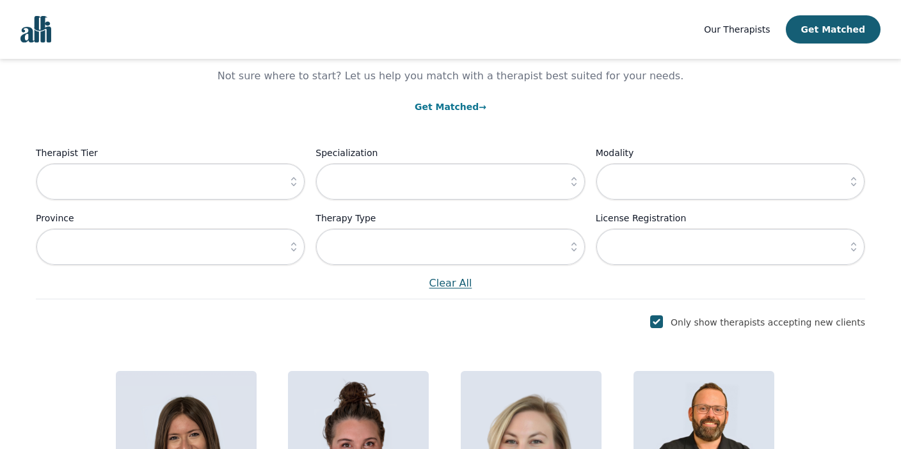
scroll to position [93, 0]
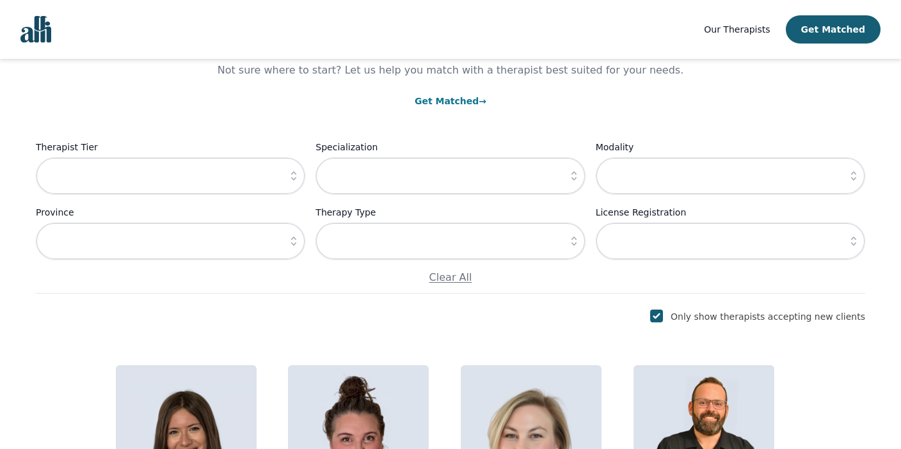
click at [570, 178] on icon "button" at bounding box center [574, 176] width 13 height 13
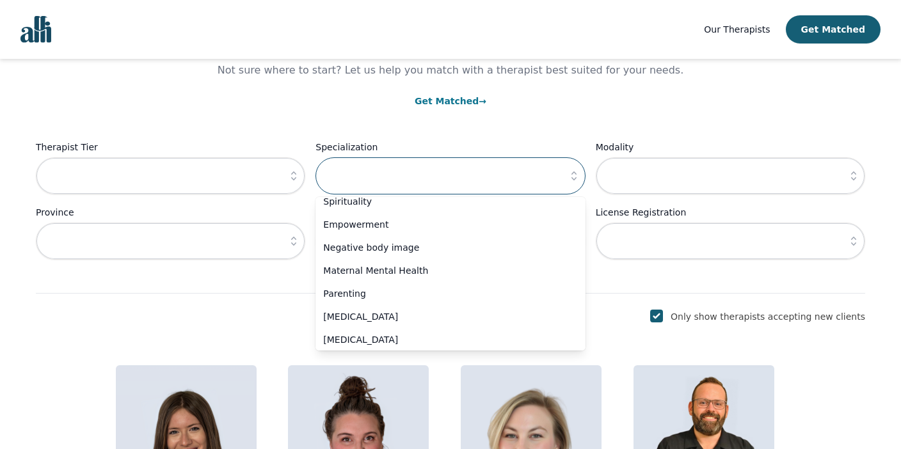
scroll to position [492, 0]
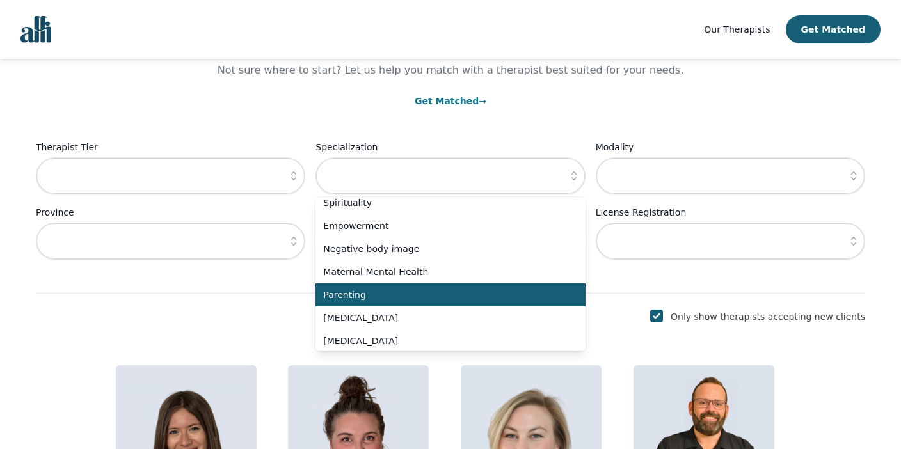
click at [399, 294] on span "Parenting" at bounding box center [442, 295] width 239 height 13
type input "Parenting"
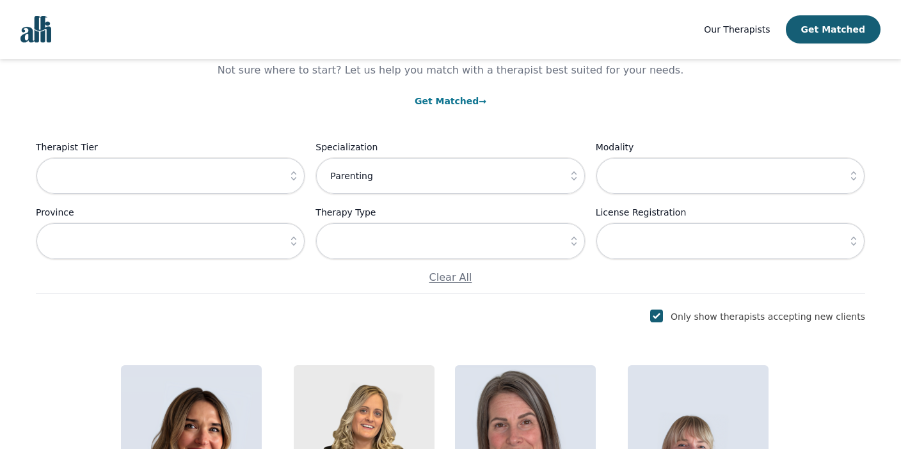
click at [337, 303] on div "Find the right therapist for you Not sure where to start? Let us help you match…" at bounding box center [450, 408] width 871 height 887
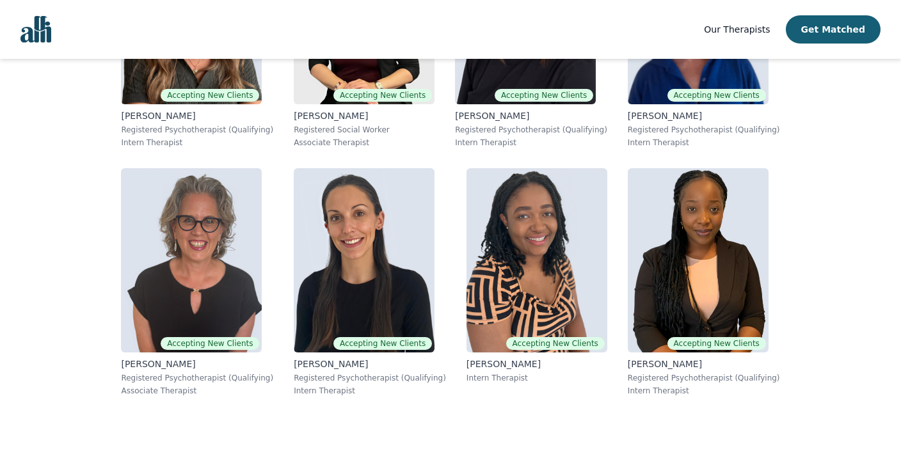
scroll to position [558, 0]
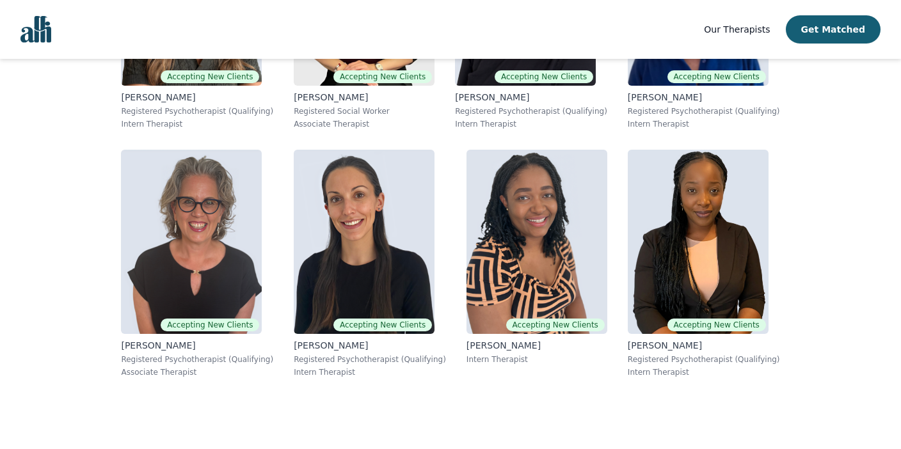
click at [337, 303] on img at bounding box center [364, 242] width 141 height 184
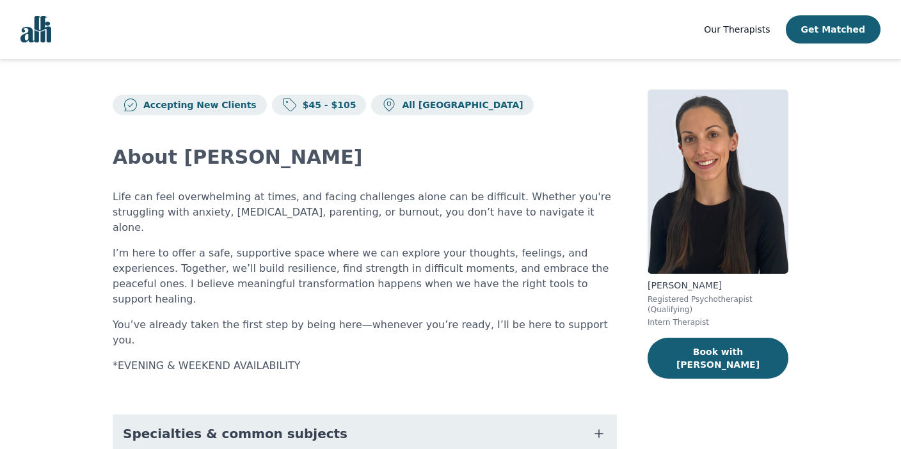
scroll to position [125, 0]
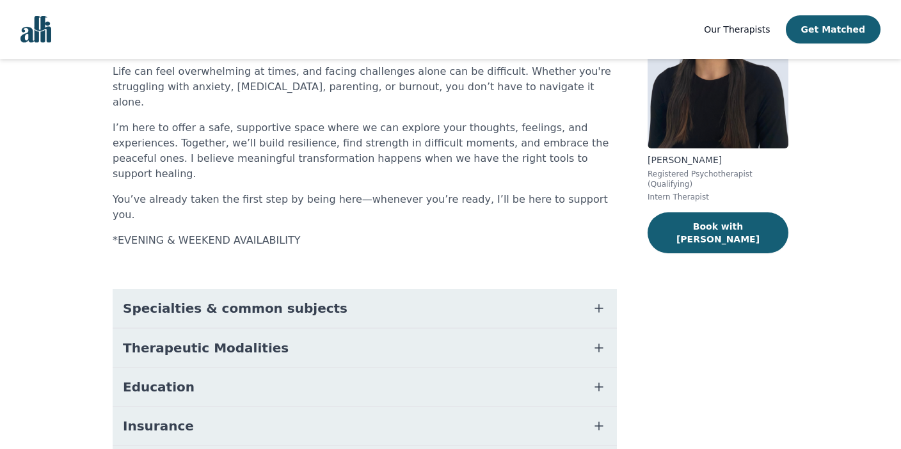
click at [329, 289] on button "Specialties & common subjects" at bounding box center [365, 308] width 504 height 38
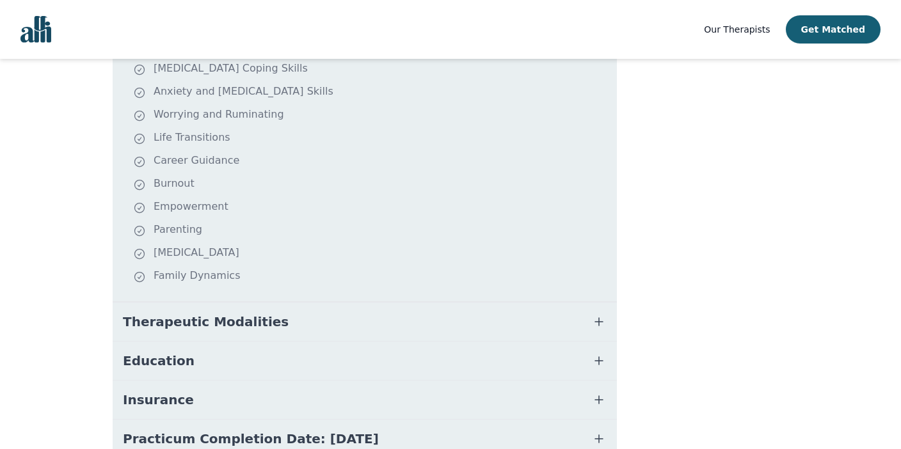
click at [294, 303] on button "Therapeutic Modalities" at bounding box center [365, 322] width 504 height 38
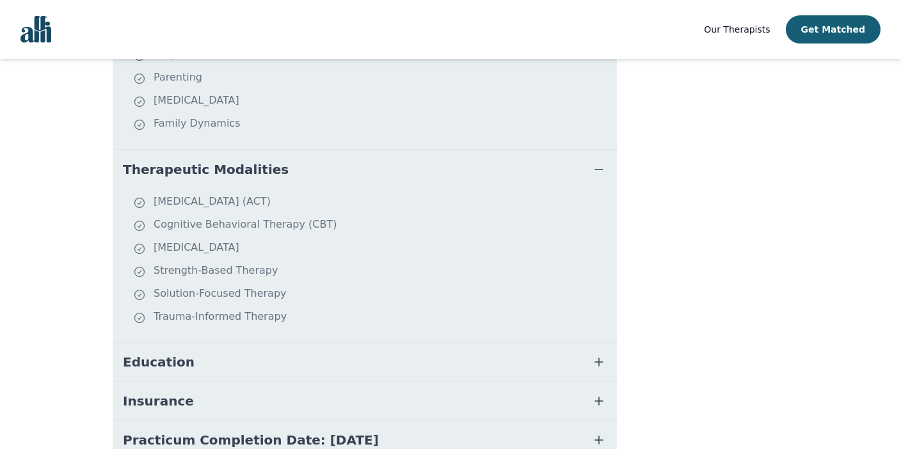
scroll to position [551, 0]
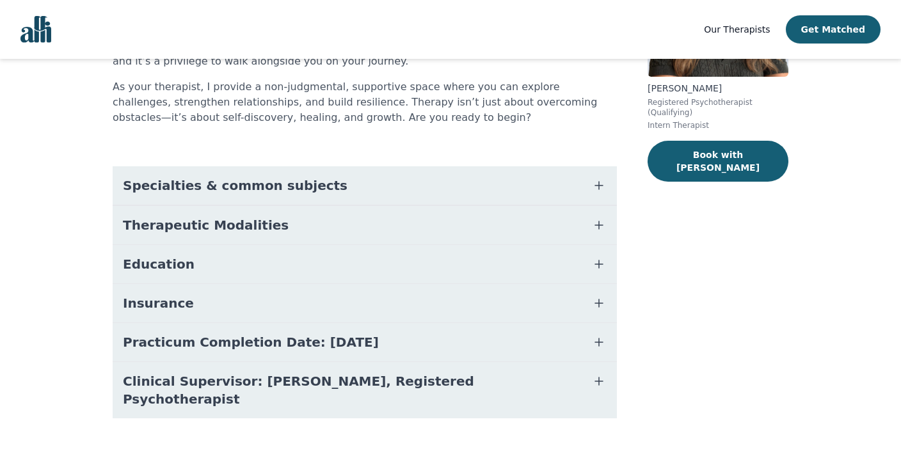
scroll to position [206, 0]
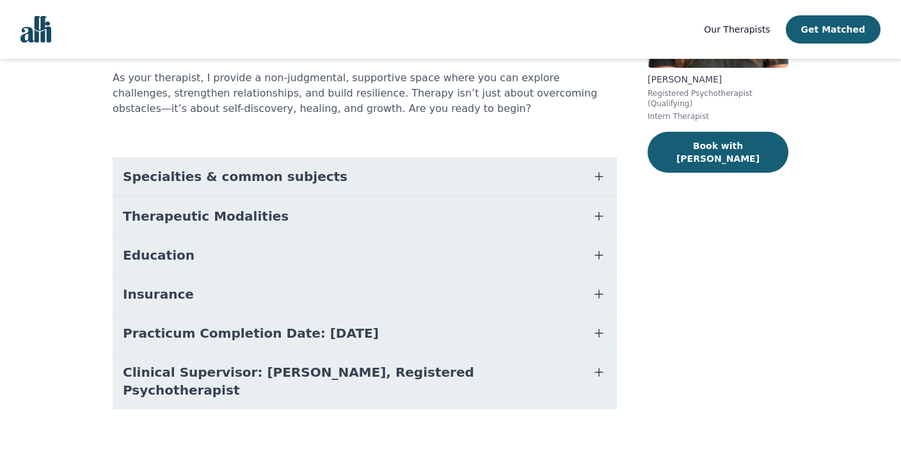
click at [236, 216] on span "Therapeutic Modalities" at bounding box center [206, 216] width 166 height 18
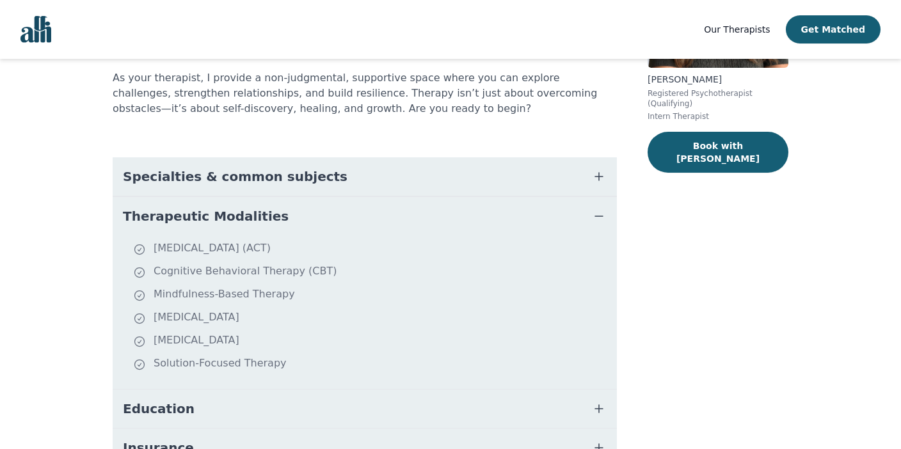
click at [236, 216] on span "Therapeutic Modalities" at bounding box center [206, 216] width 166 height 18
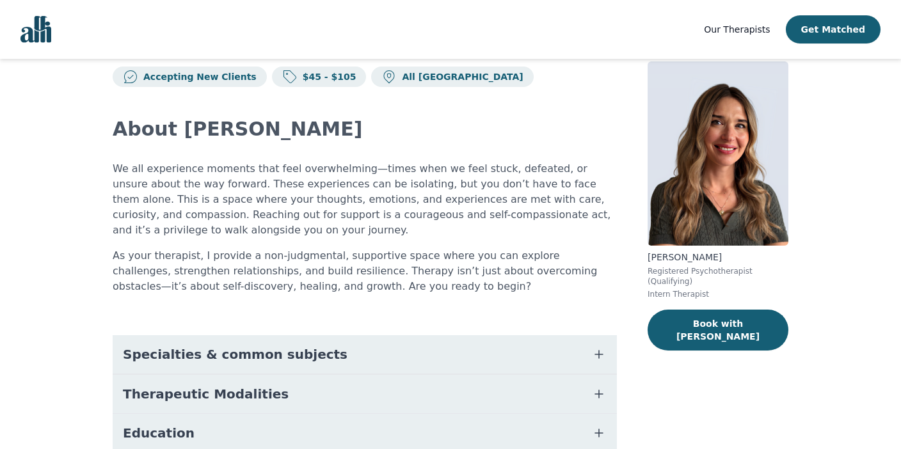
scroll to position [0, 0]
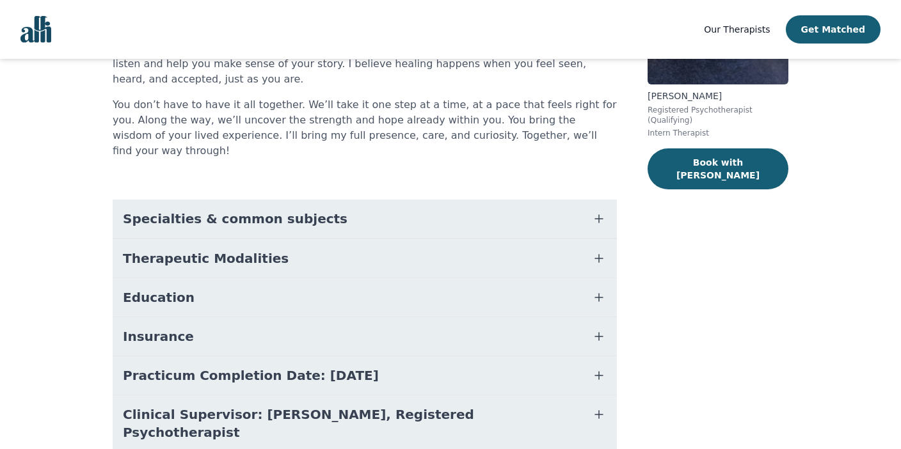
scroll to position [190, 0]
click at [331, 199] on button "Specialties & common subjects" at bounding box center [365, 218] width 504 height 38
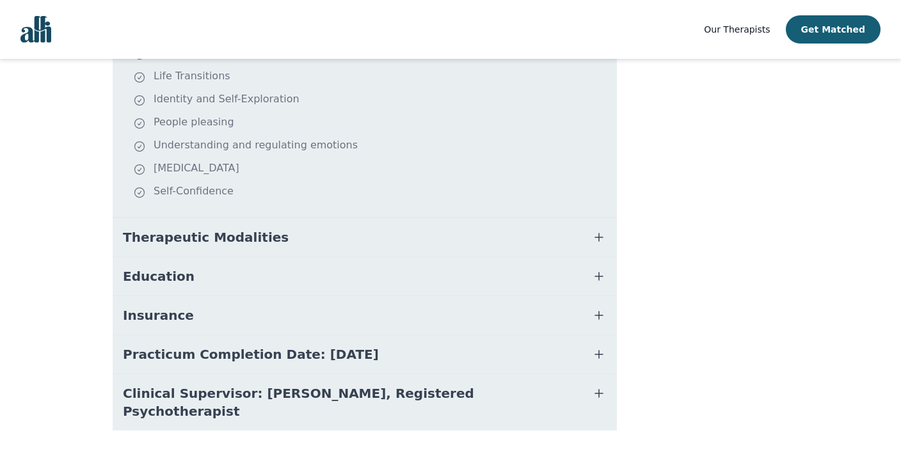
scroll to position [461, 0]
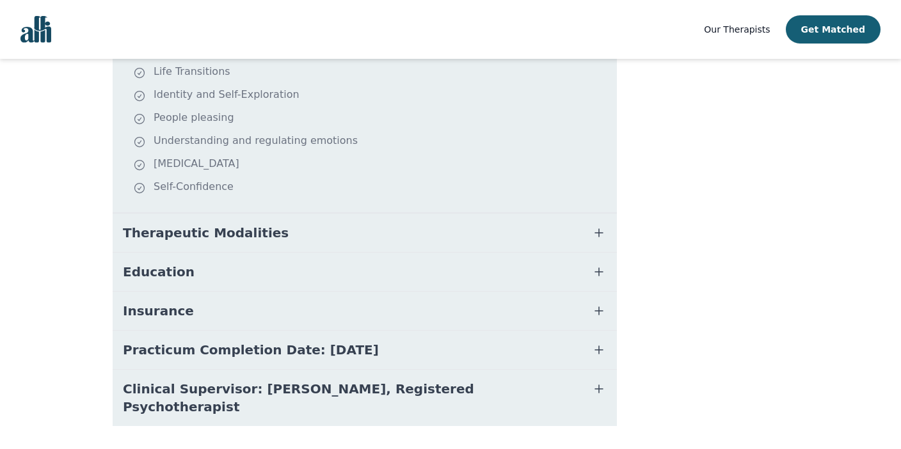
click at [348, 230] on button "Therapeutic Modalities" at bounding box center [365, 233] width 504 height 38
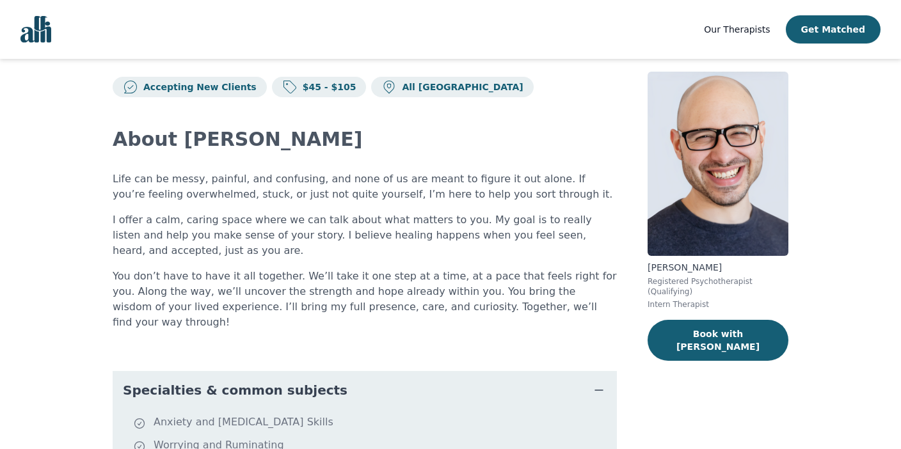
scroll to position [0, 0]
